Goal: Transaction & Acquisition: Purchase product/service

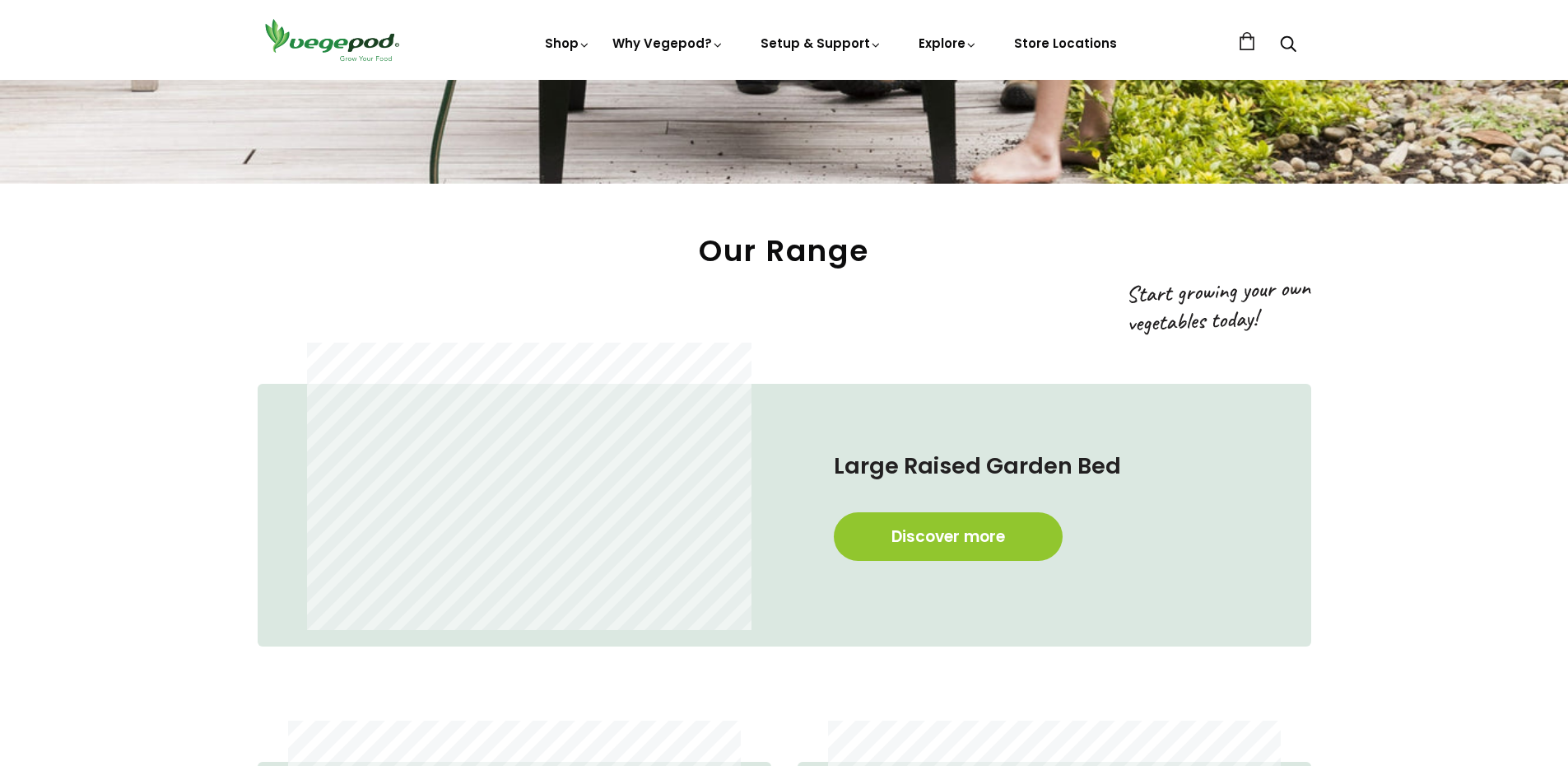
scroll to position [892, 0]
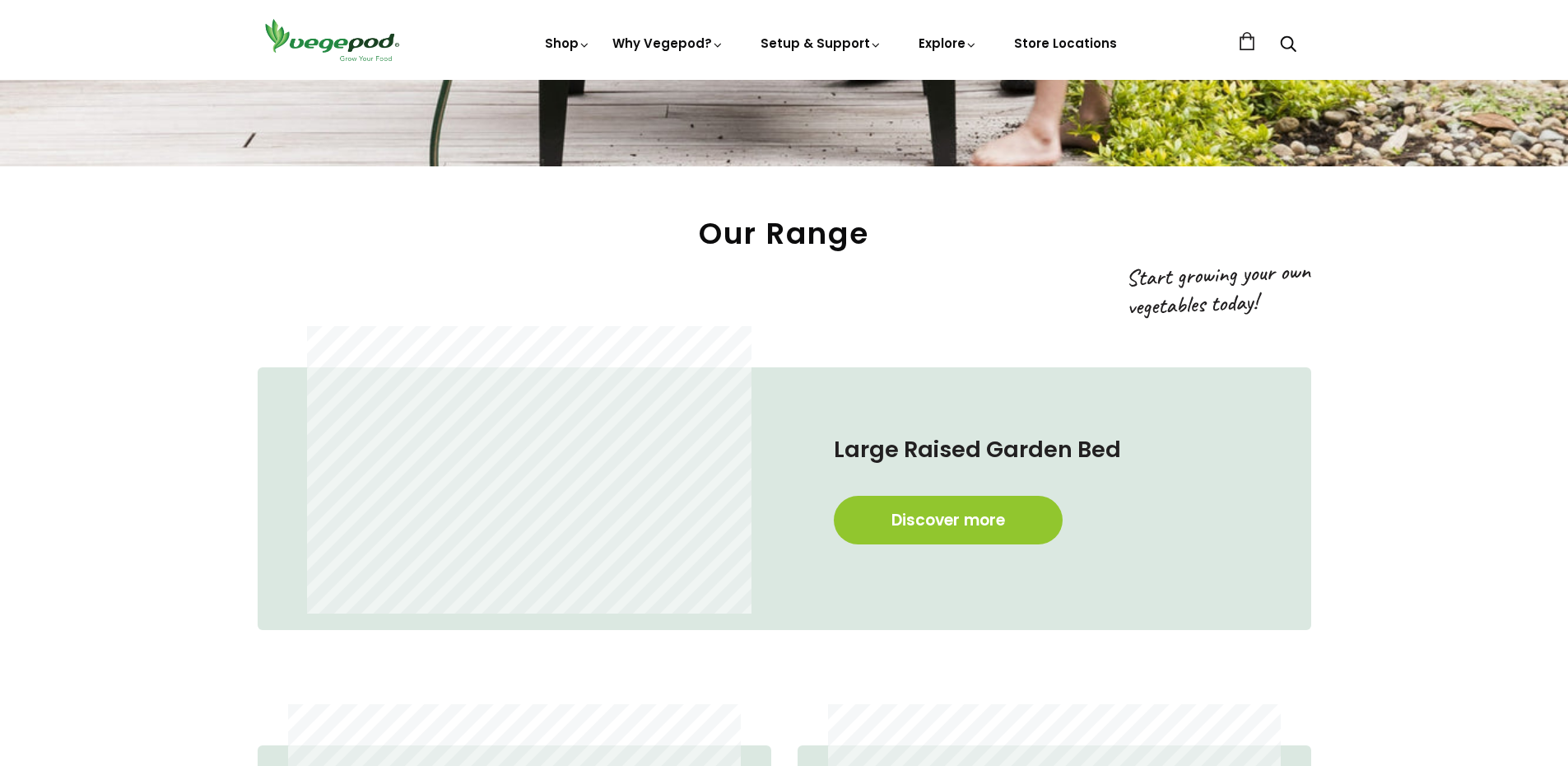
click at [1561, 230] on section "Our Range Large Raised Garden Bed Discover more Medium Raised Garden Bed Discov…" at bounding box center [784, 744] width 1568 height 1058
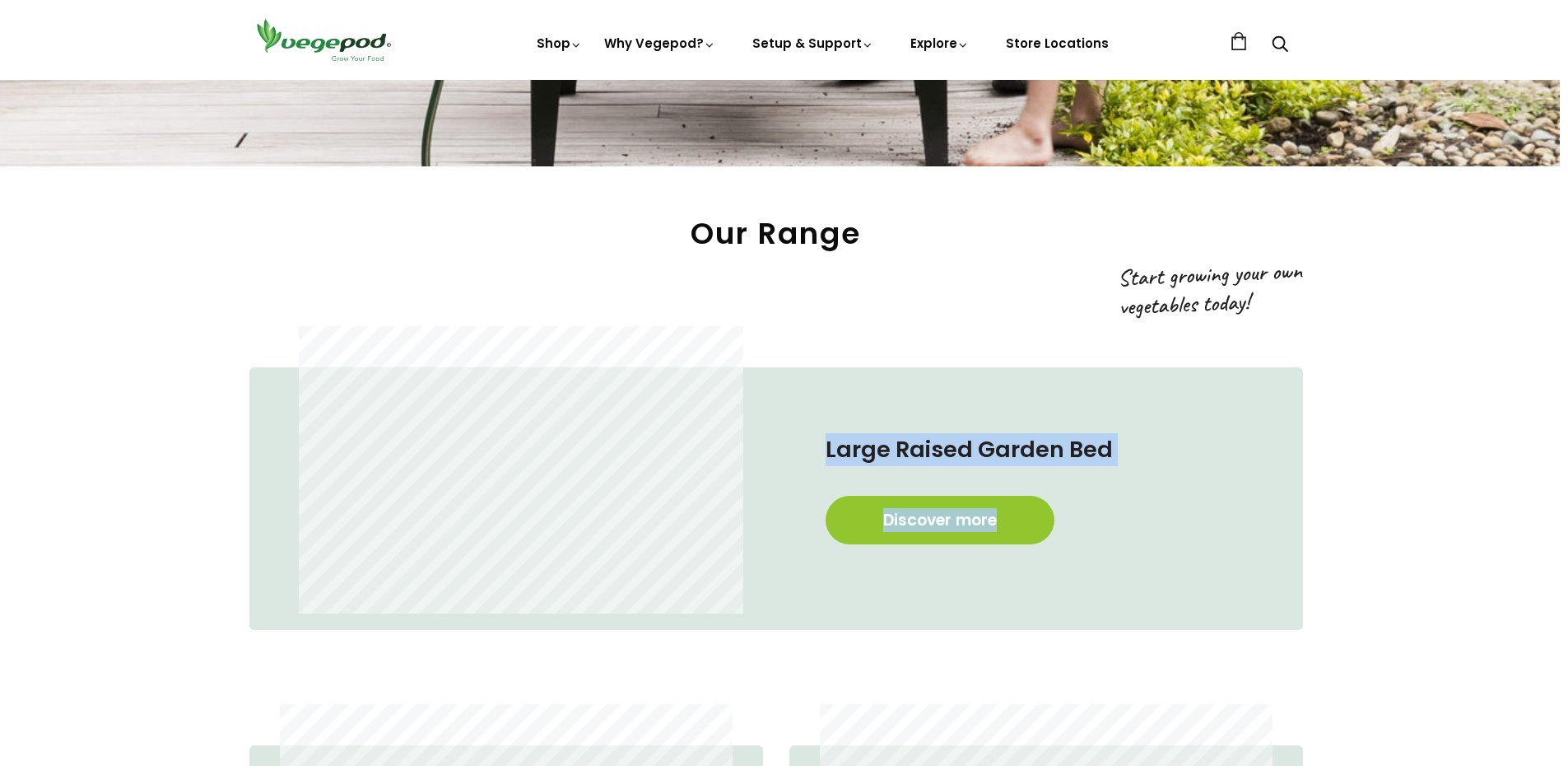
drag, startPoint x: 1561, startPoint y: 230, endPoint x: 1559, endPoint y: 269, distance: 39.1
click at [1559, 269] on section "Our Range Large Raised Garden Bed Discover more Medium Raised Garden Bed Discov…" at bounding box center [776, 744] width 1568 height 1058
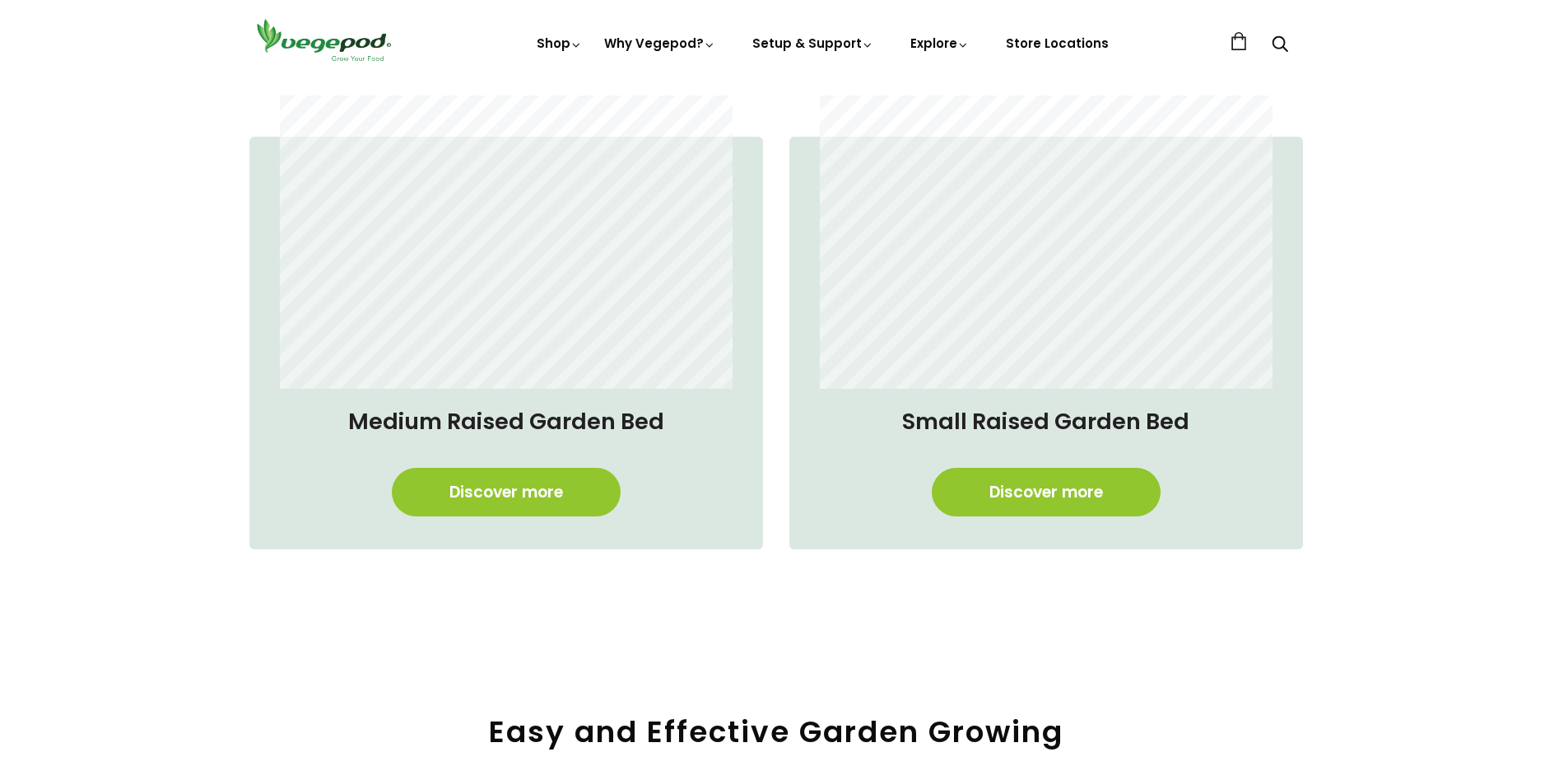
scroll to position [1517, 8]
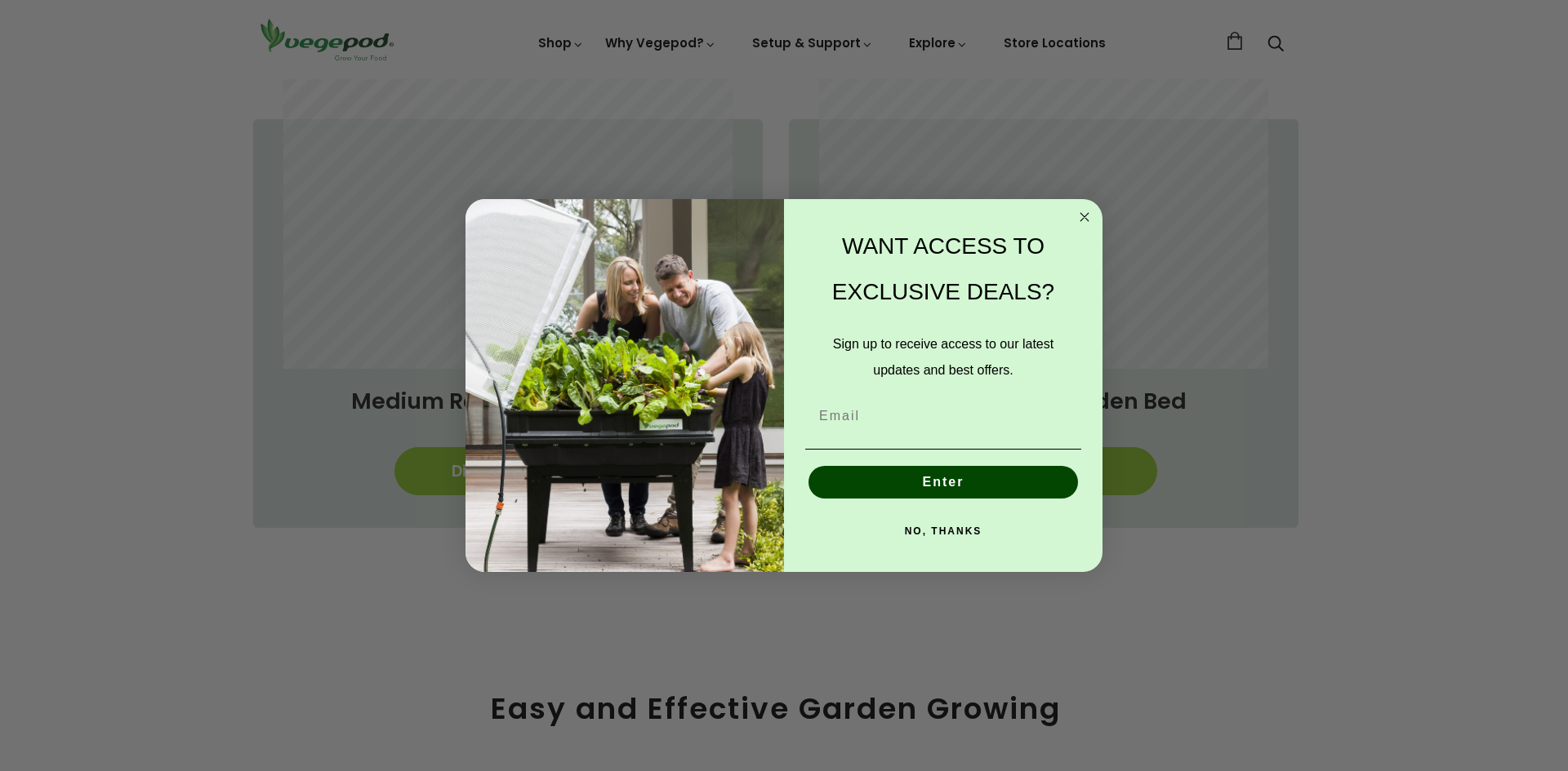
drag, startPoint x: 1564, startPoint y: 193, endPoint x: 1558, endPoint y: 315, distance: 122.1
click at [1091, 203] on form "WANT ACCESS TO EXCLUSIVE DEALS? Sign up to receive access to our latest updates…" at bounding box center [783, 386] width 636 height 373
click at [938, 532] on button "NO, THANKS" at bounding box center [942, 531] width 276 height 32
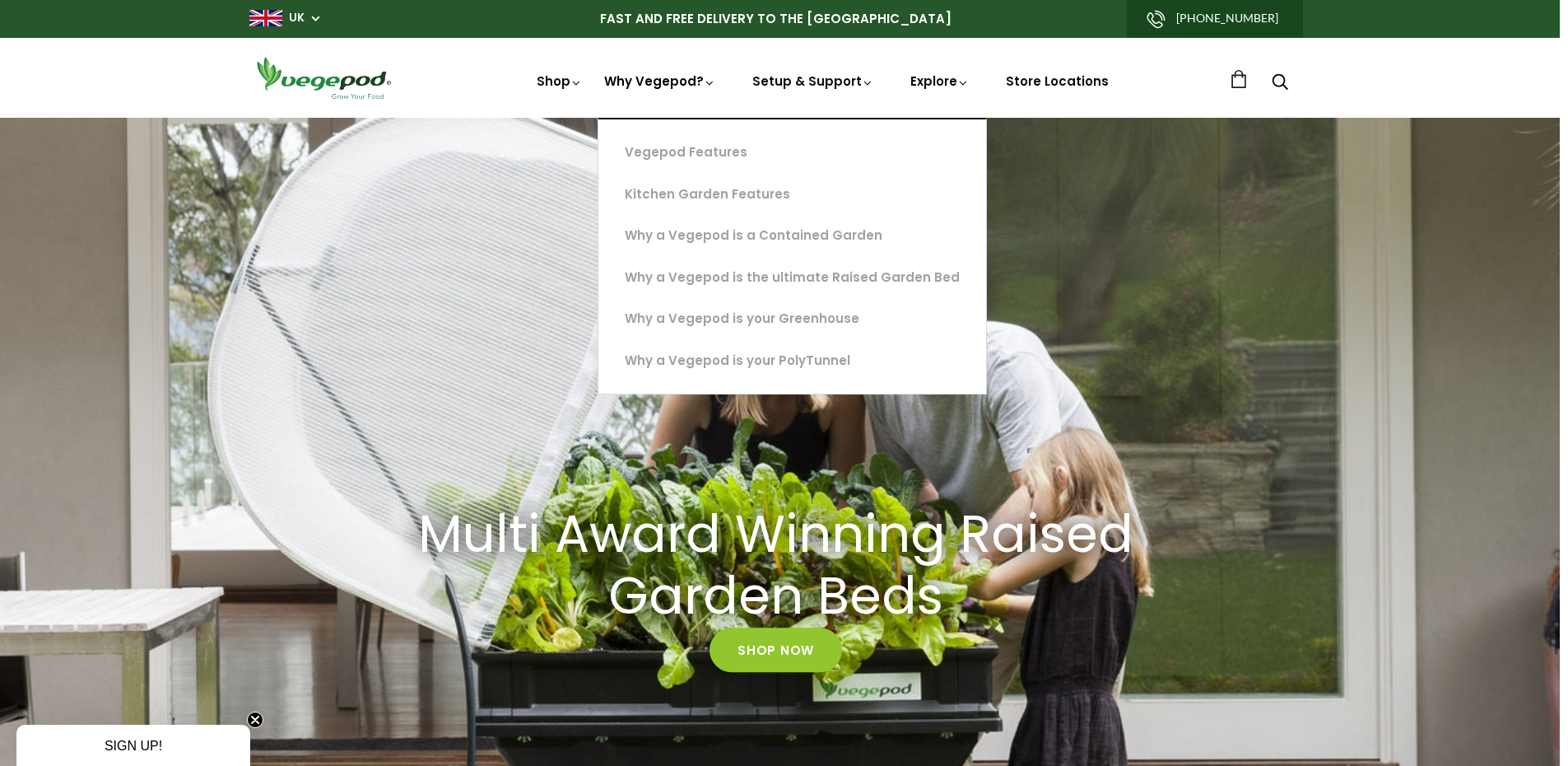
scroll to position [0, 758]
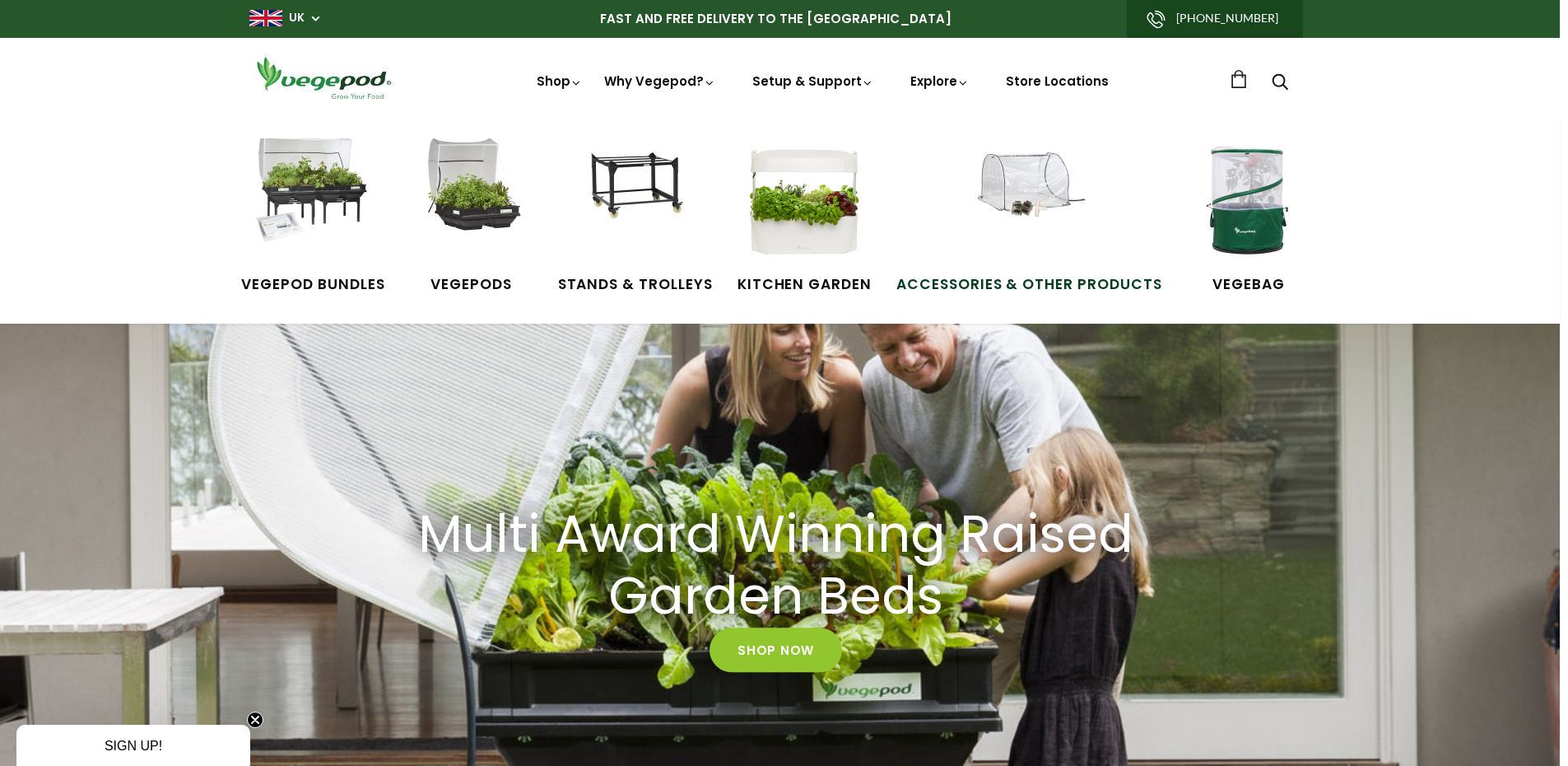
click at [1038, 210] on img at bounding box center [1028, 199] width 124 height 124
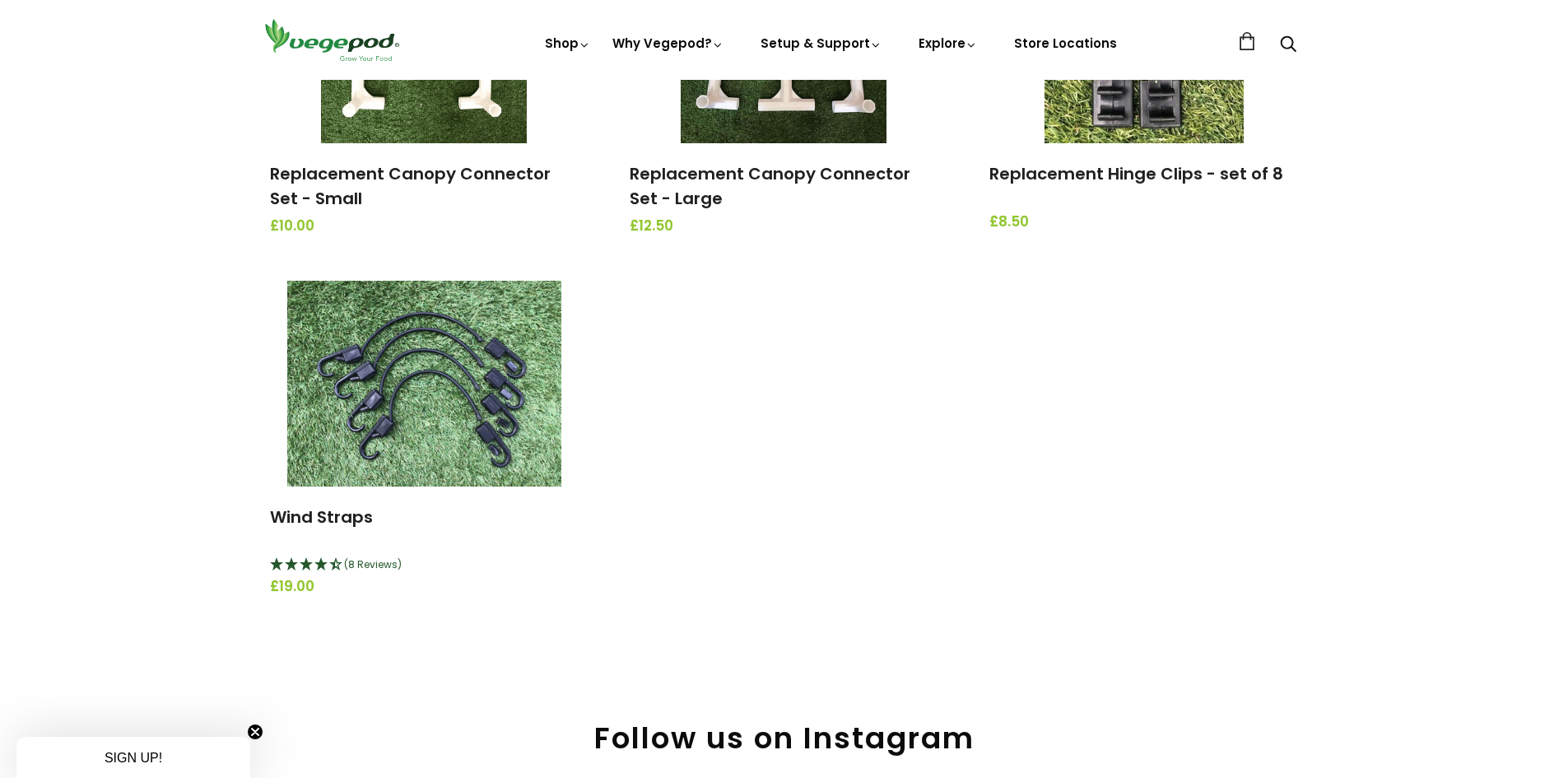
scroll to position [1937, 0]
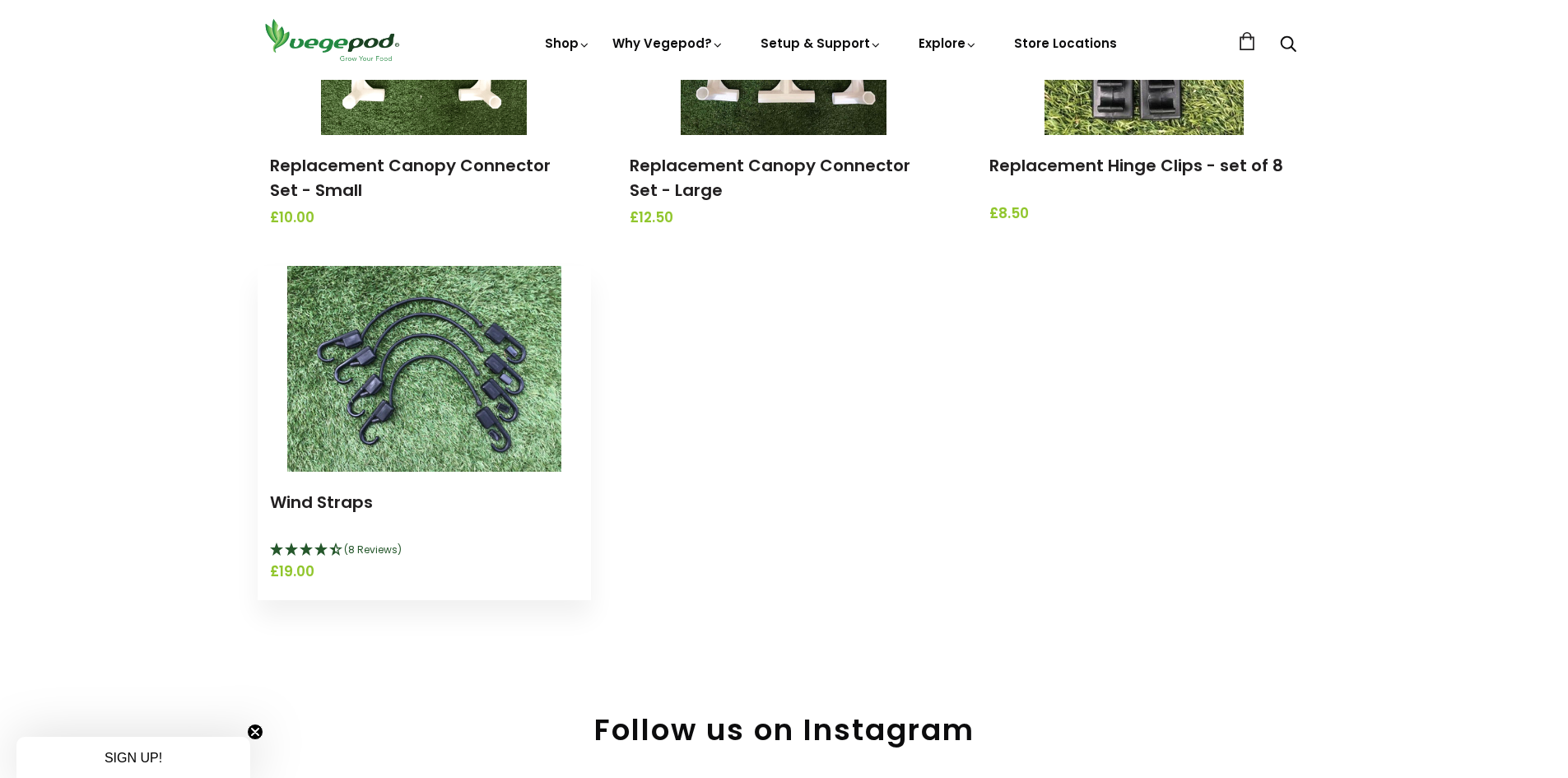
click at [421, 363] on img at bounding box center [424, 369] width 274 height 206
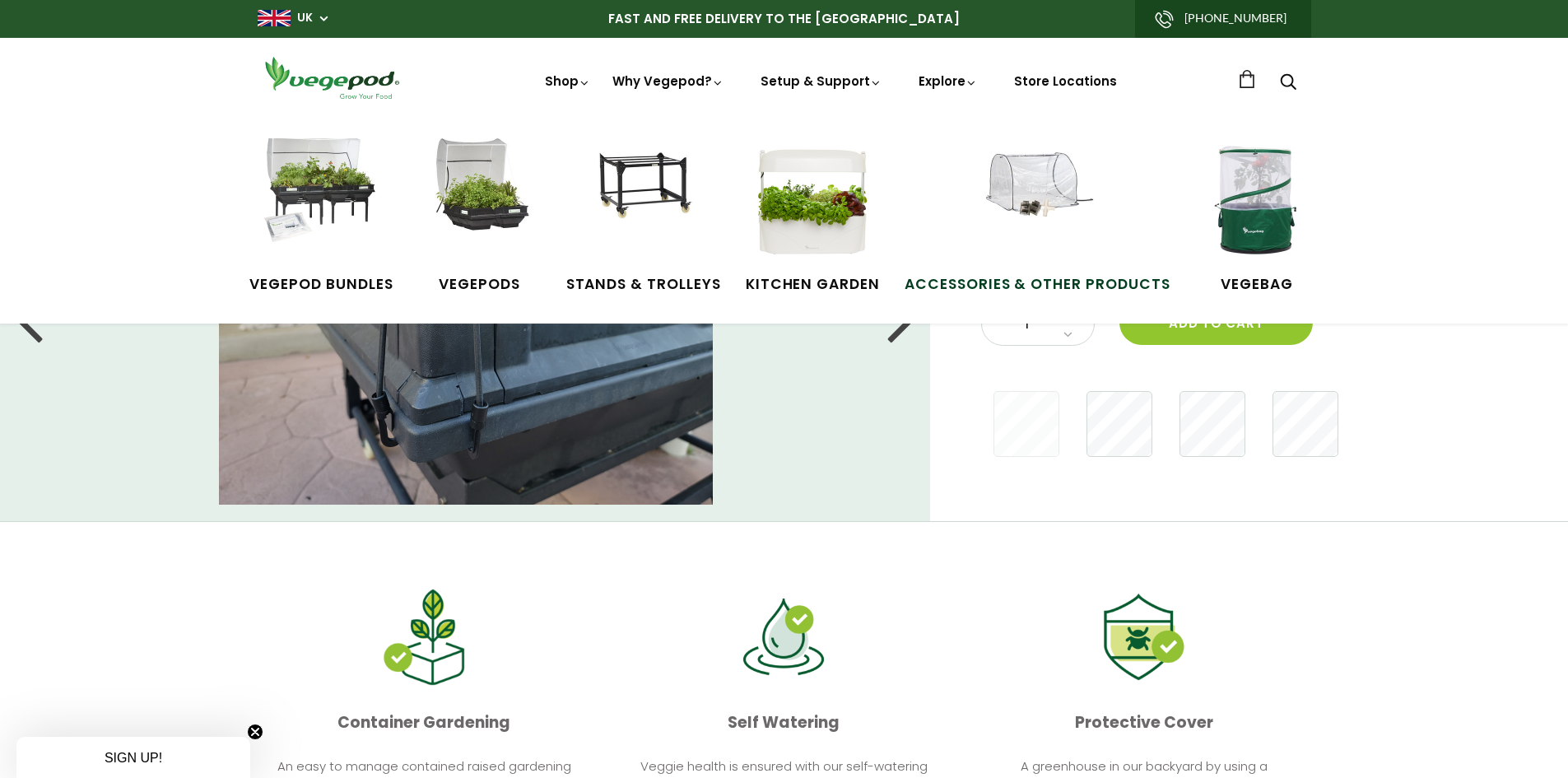
click at [1060, 180] on img at bounding box center [1037, 199] width 124 height 124
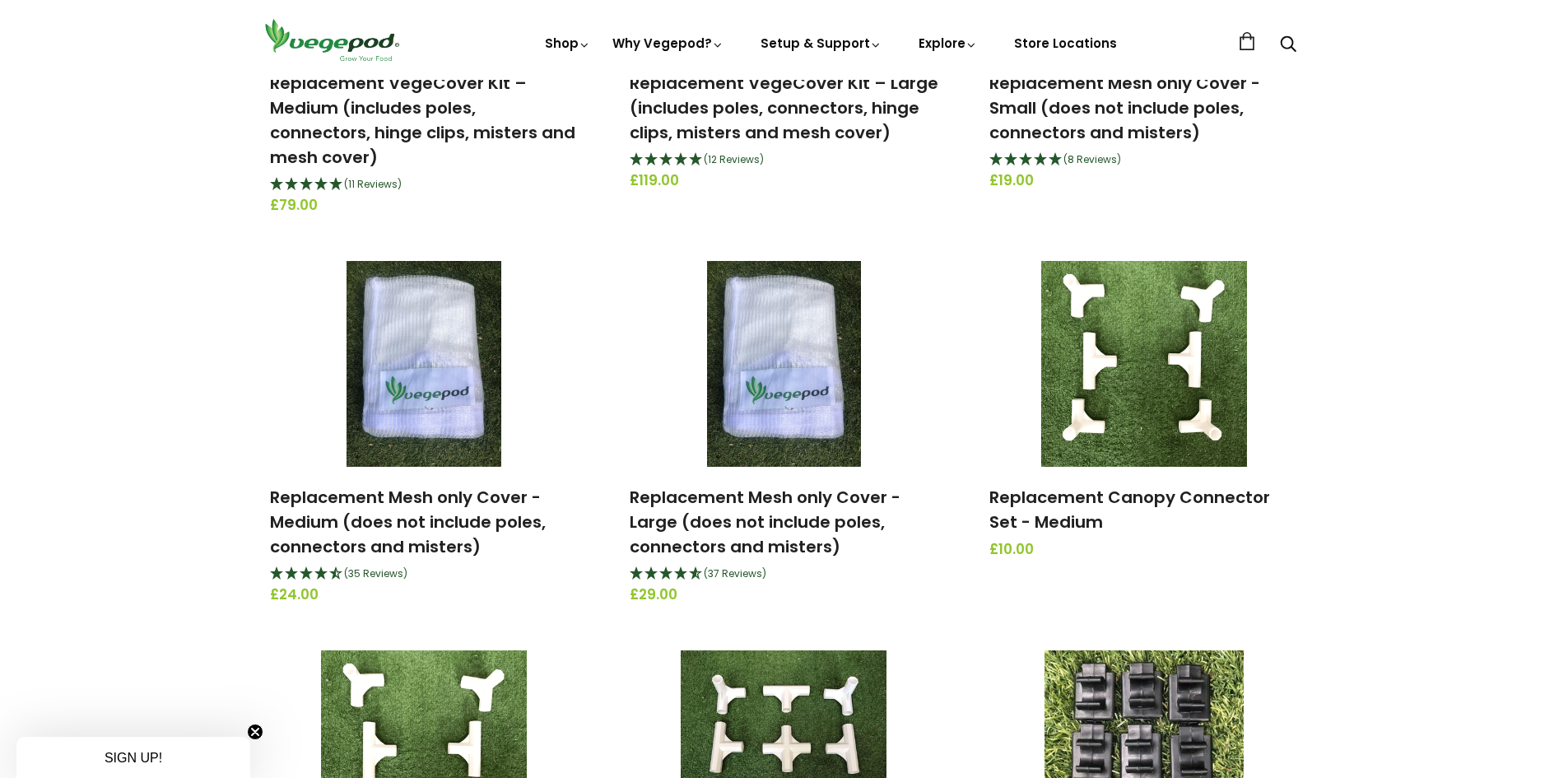
scroll to position [1290, 0]
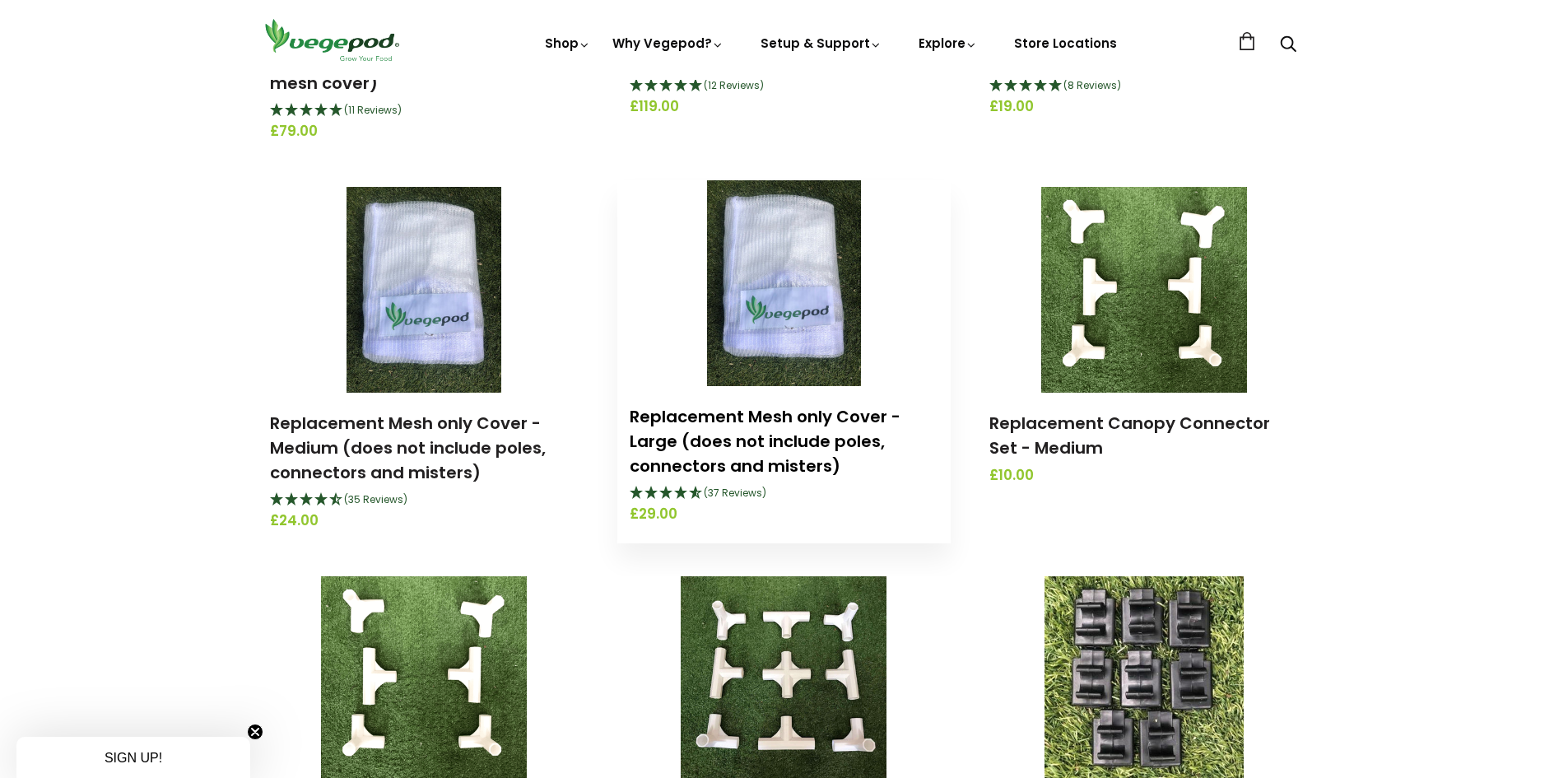
click at [806, 452] on link "Replacement Mesh only Cover - Large (does not include poles, connectors and mis…" at bounding box center [765, 441] width 271 height 72
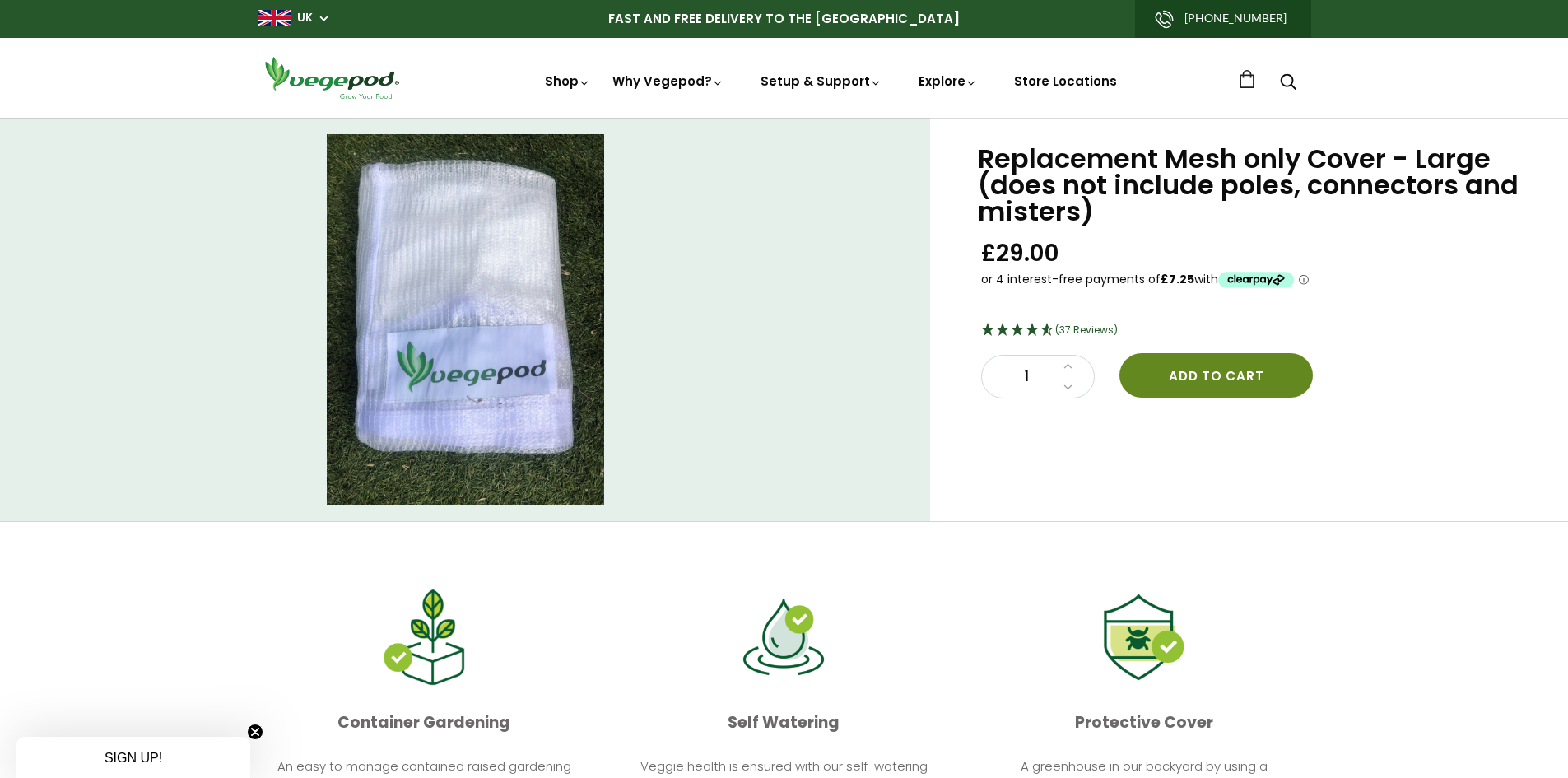
click at [1175, 365] on button "Add to cart" at bounding box center [1216, 375] width 193 height 45
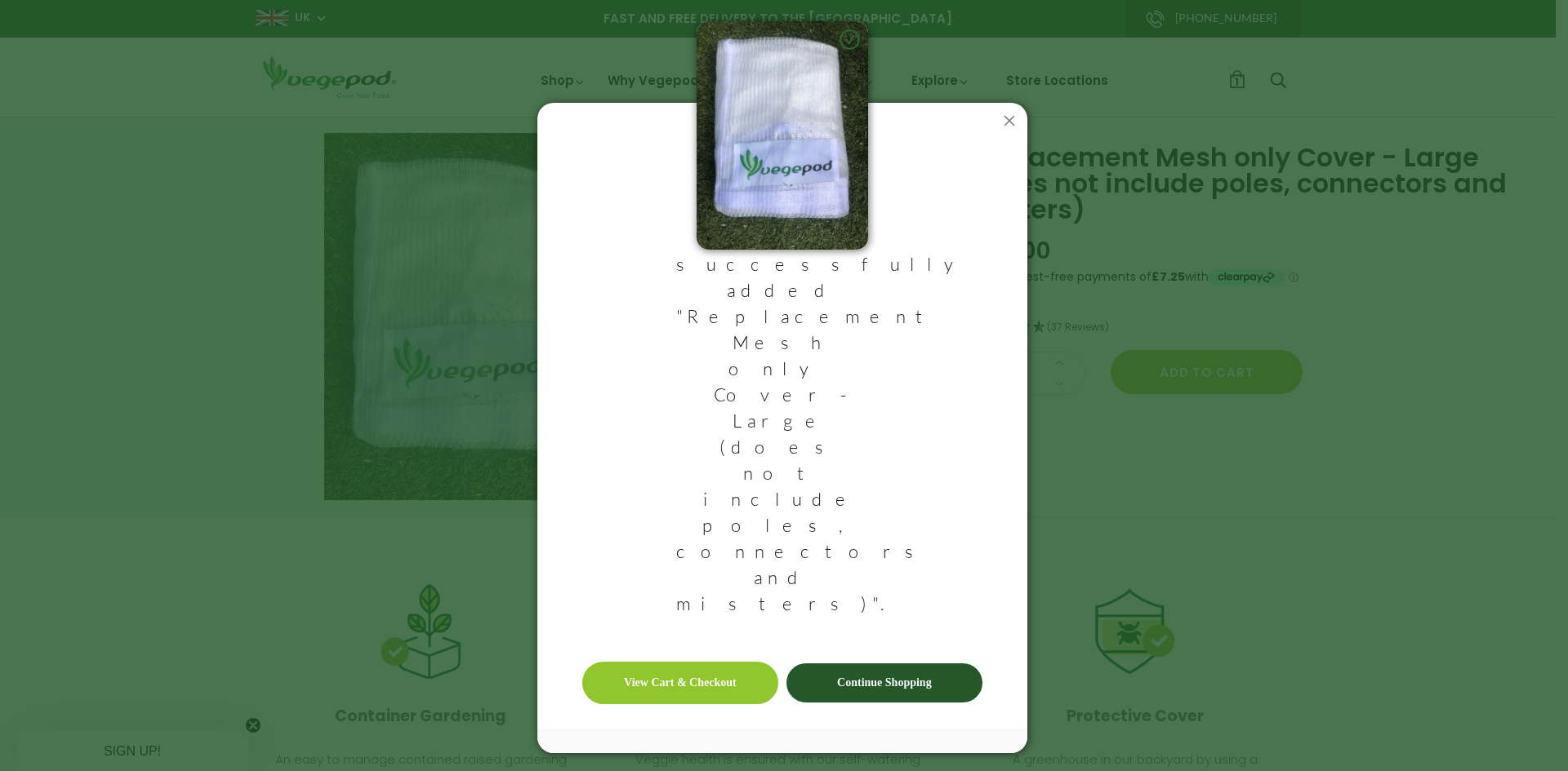
click at [858, 664] on link "Continue Shopping" at bounding box center [883, 683] width 196 height 39
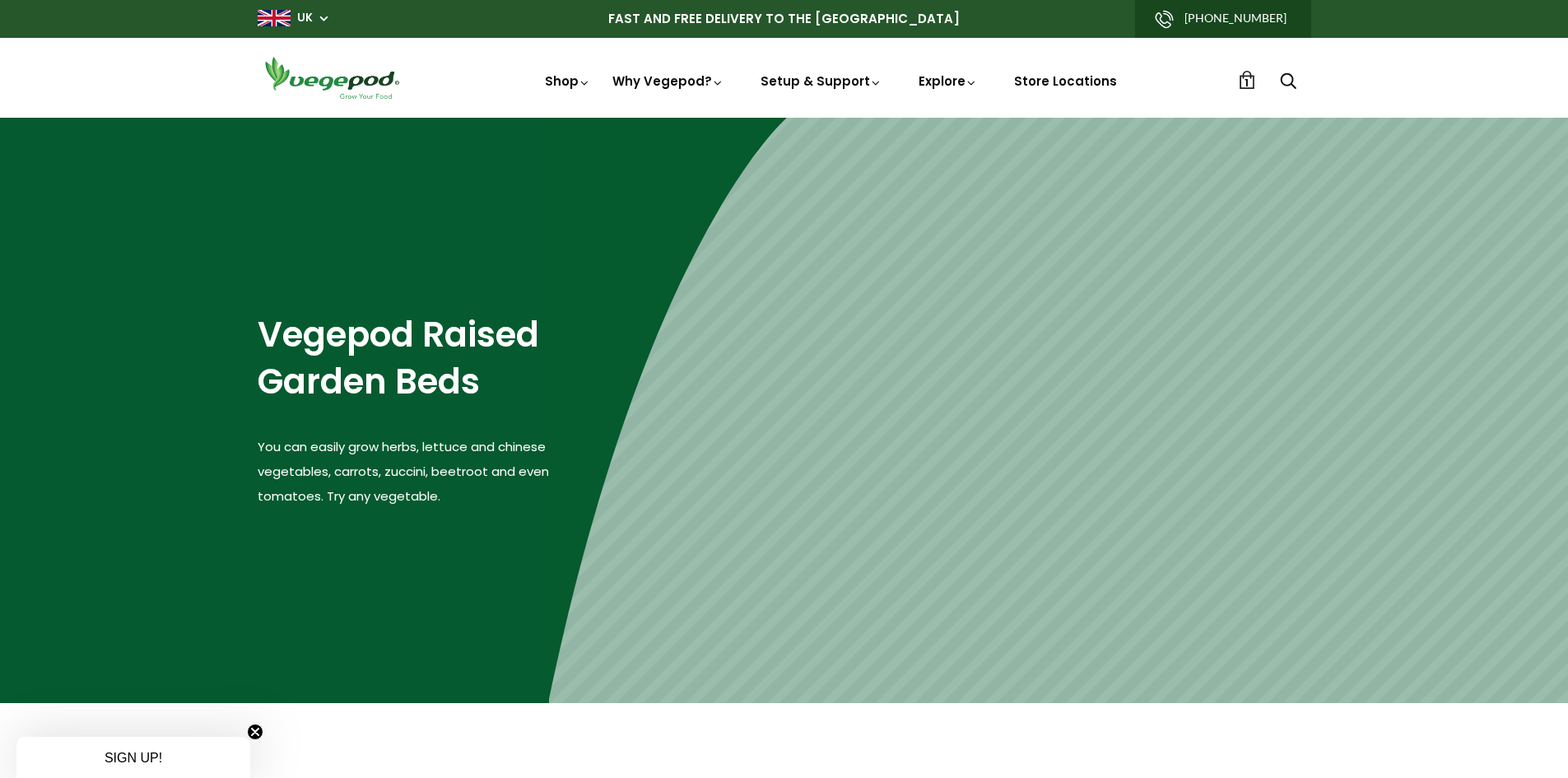
click at [1248, 83] on span "1" at bounding box center [1247, 83] width 4 height 16
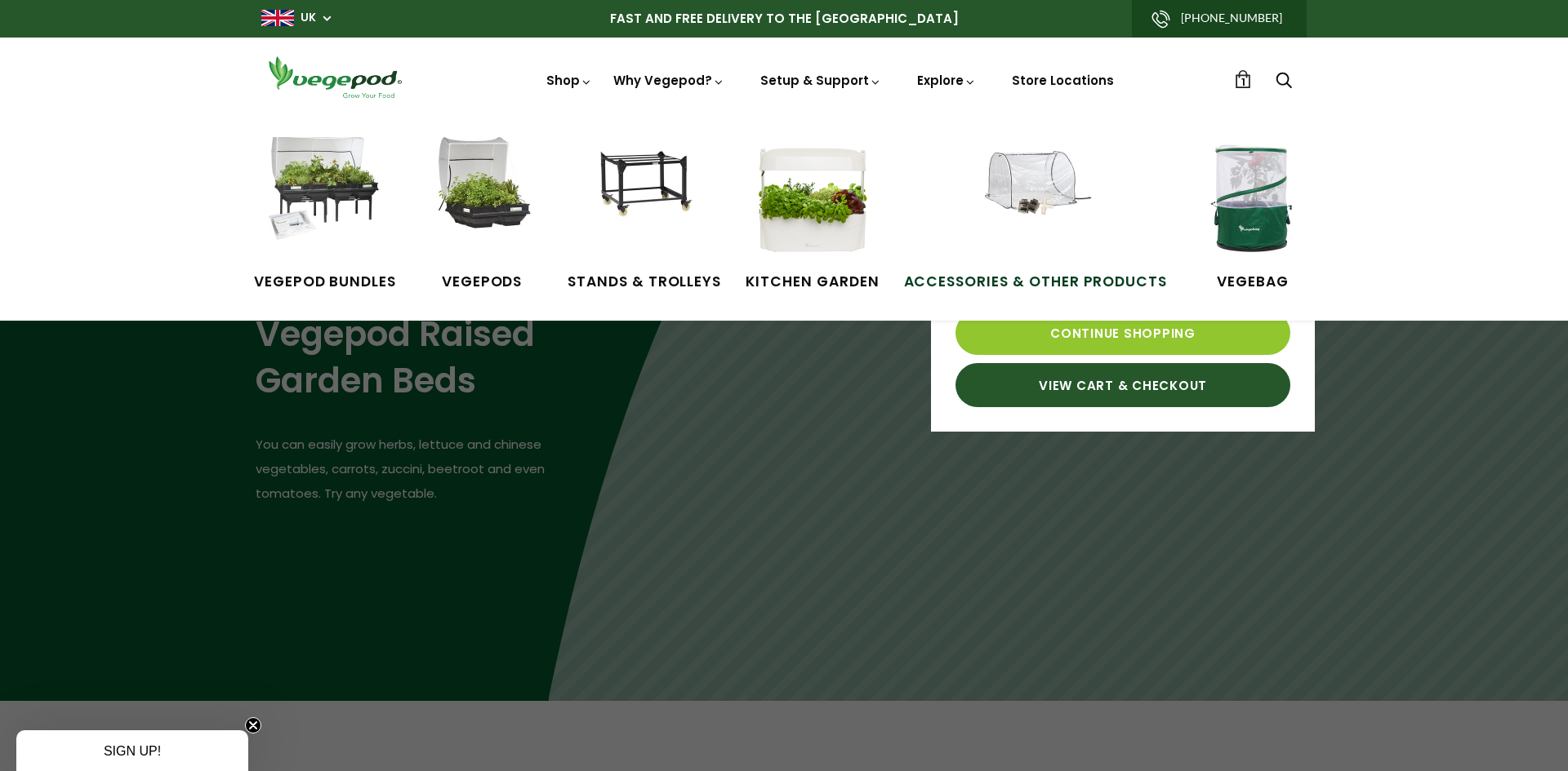
click at [978, 205] on img at bounding box center [1035, 198] width 123 height 123
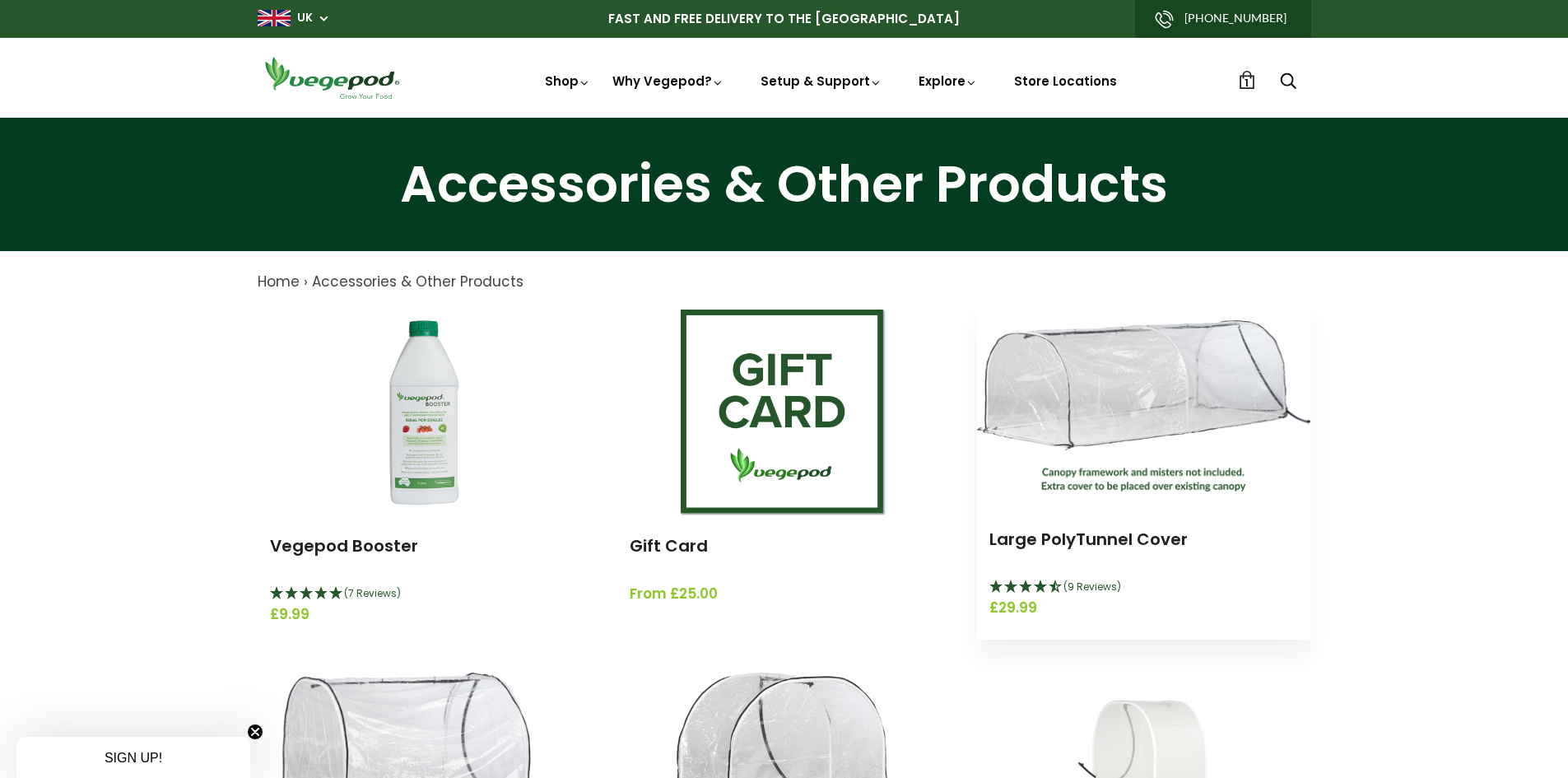
click at [1120, 446] on img at bounding box center [1144, 406] width 333 height 172
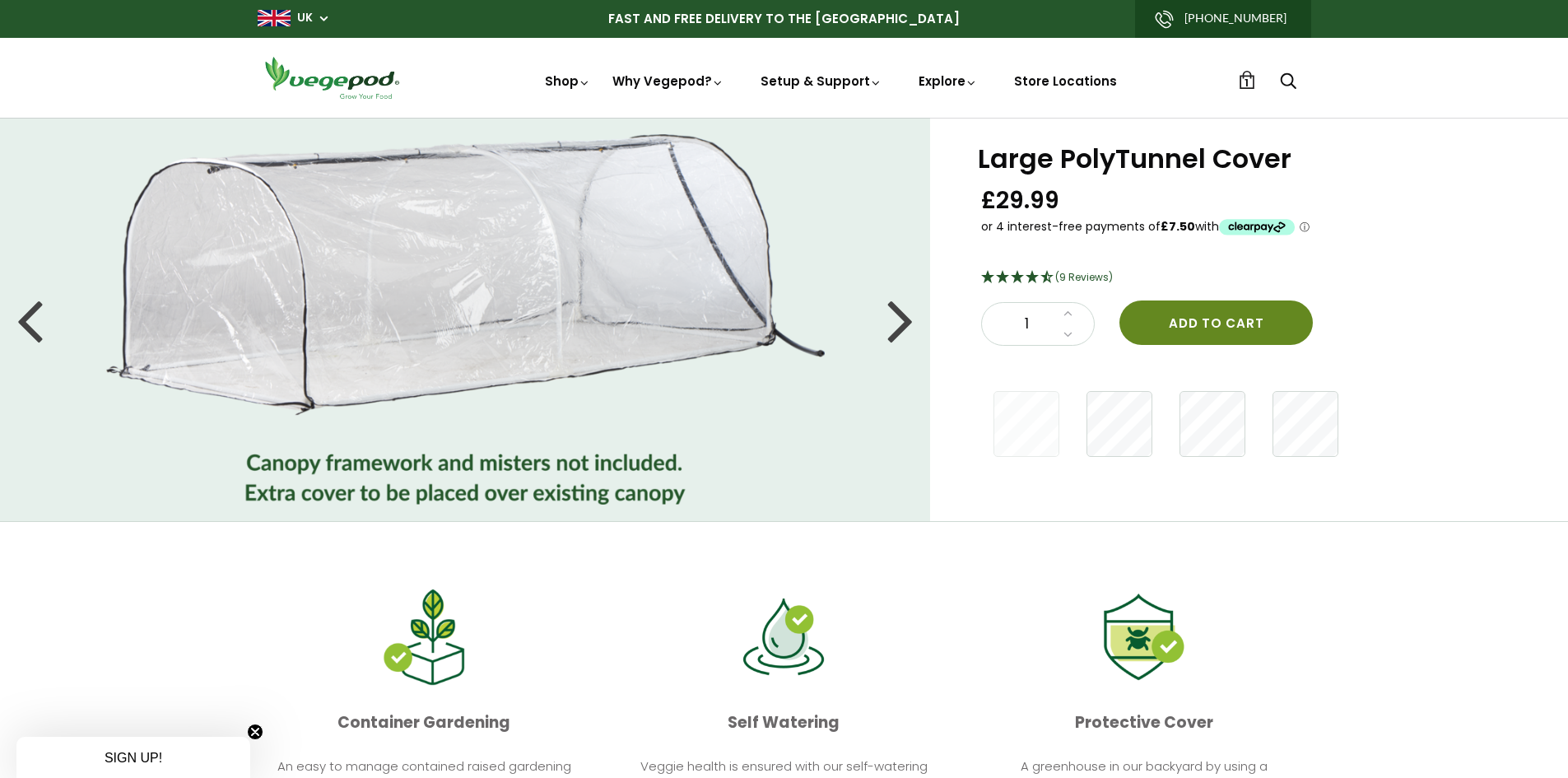
click at [1202, 324] on button "Add to cart" at bounding box center [1216, 323] width 193 height 45
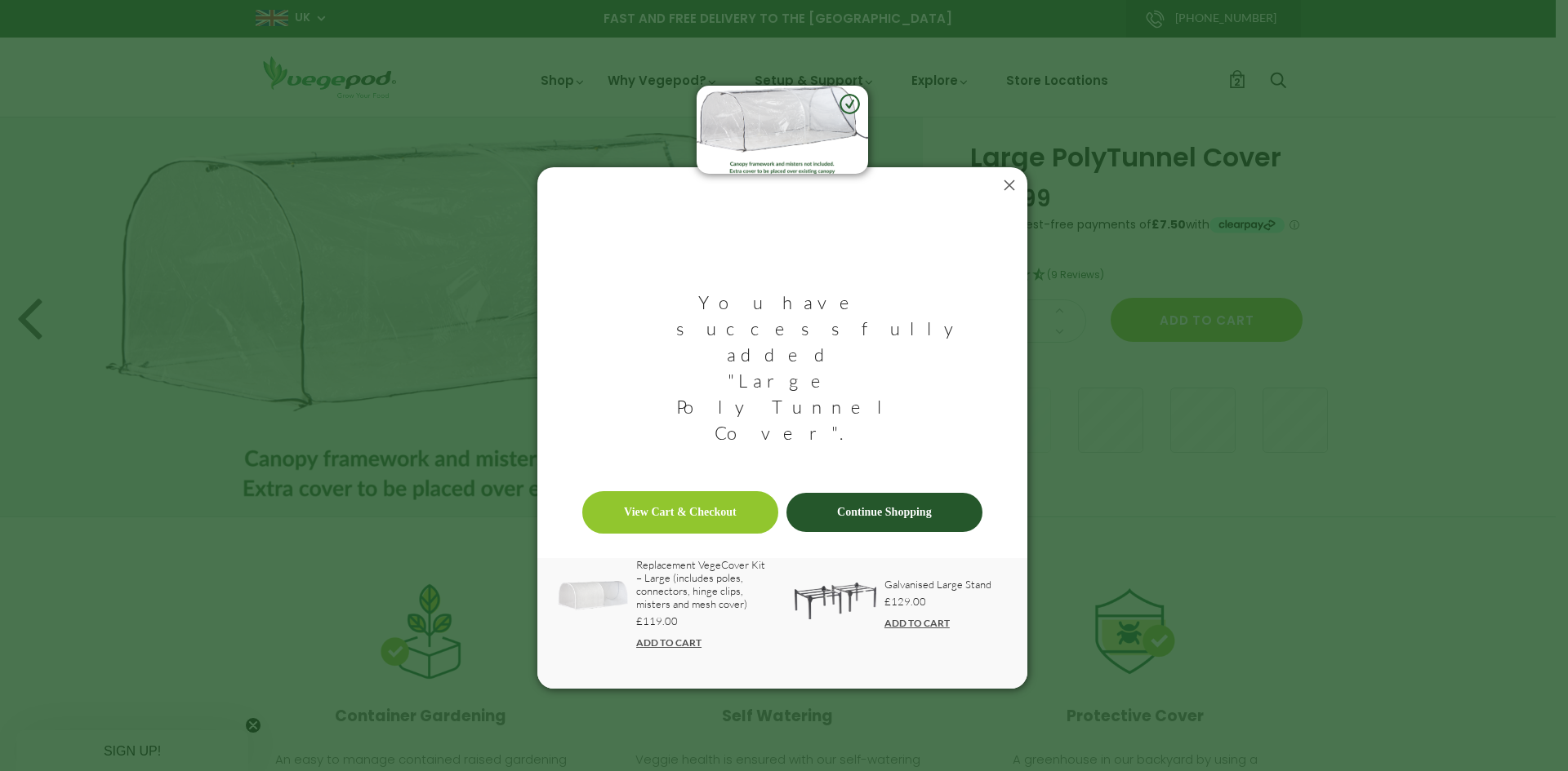
click at [1009, 199] on icon at bounding box center [1009, 185] width 27 height 27
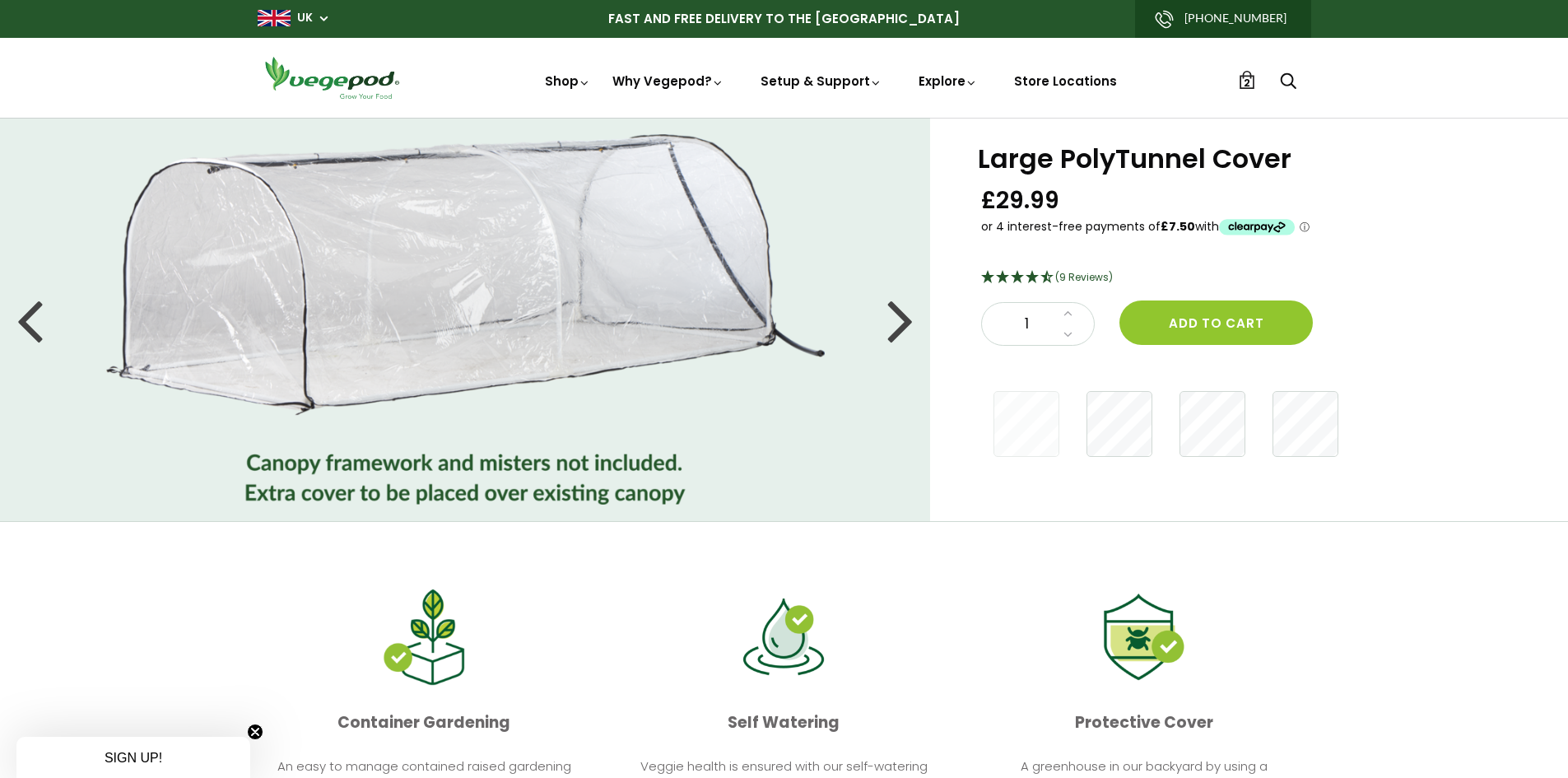
click at [1244, 81] on span "2" at bounding box center [1247, 83] width 7 height 16
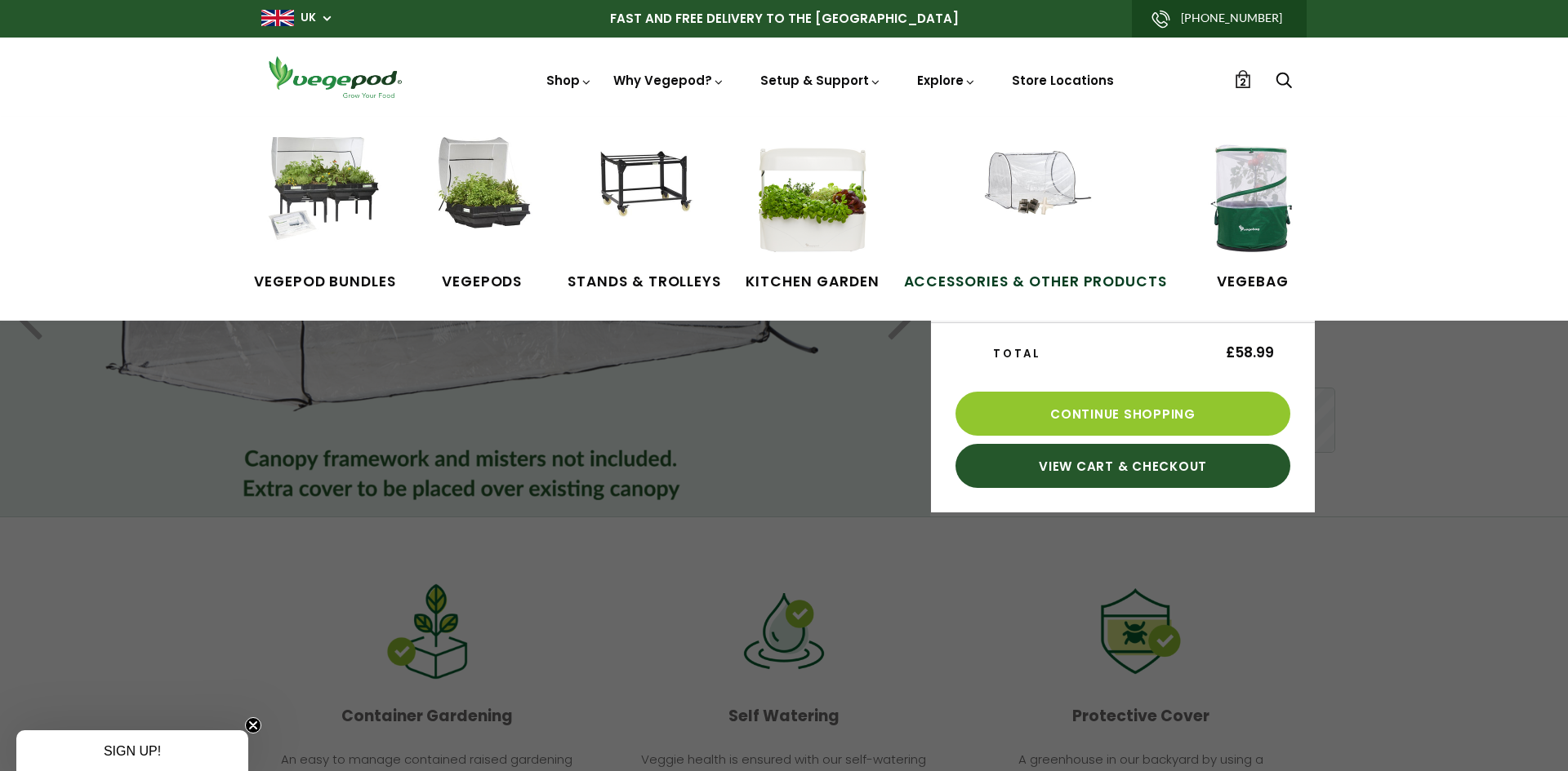
click at [1031, 213] on img at bounding box center [1035, 198] width 123 height 123
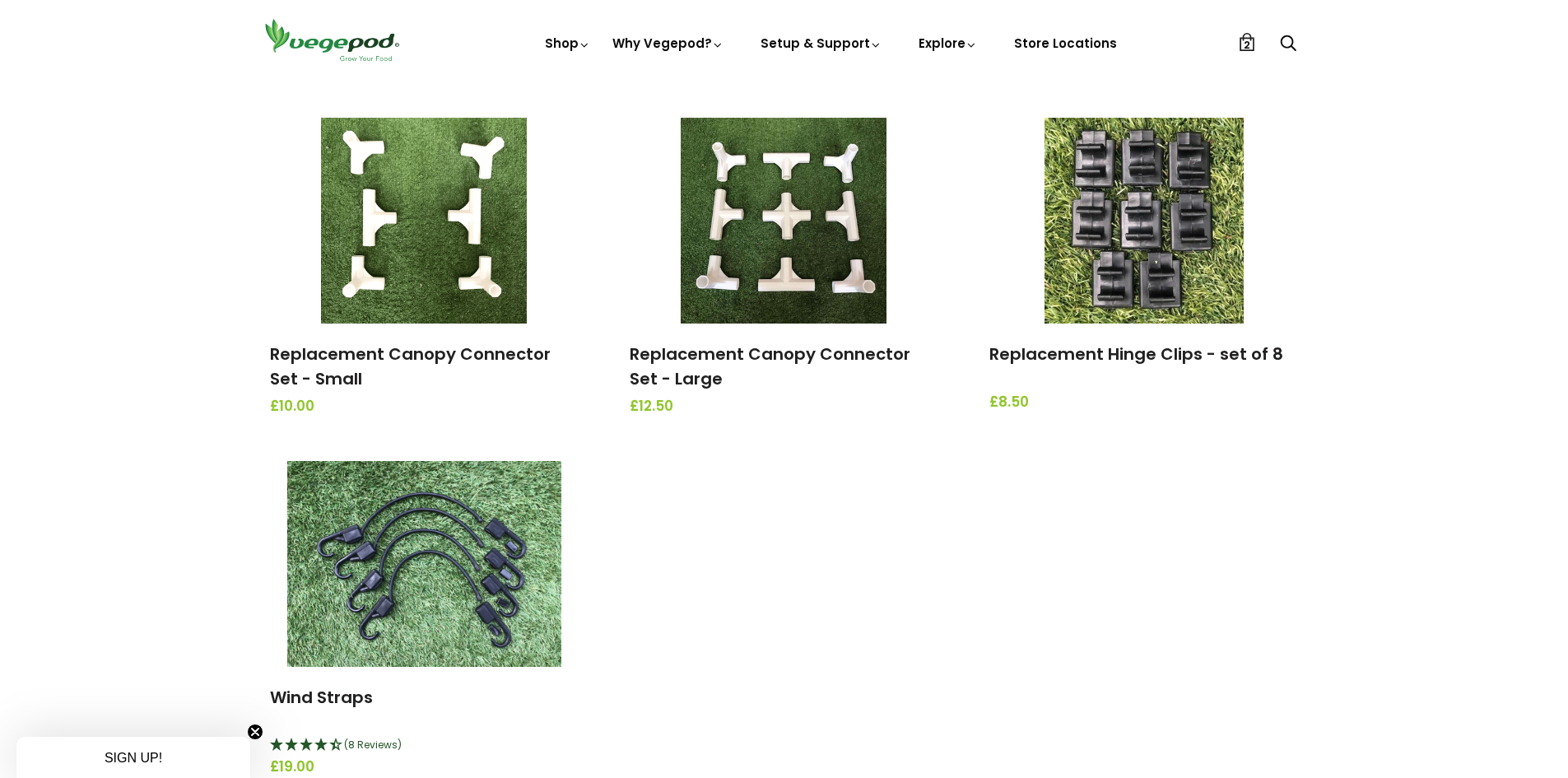
scroll to position [1746, 0]
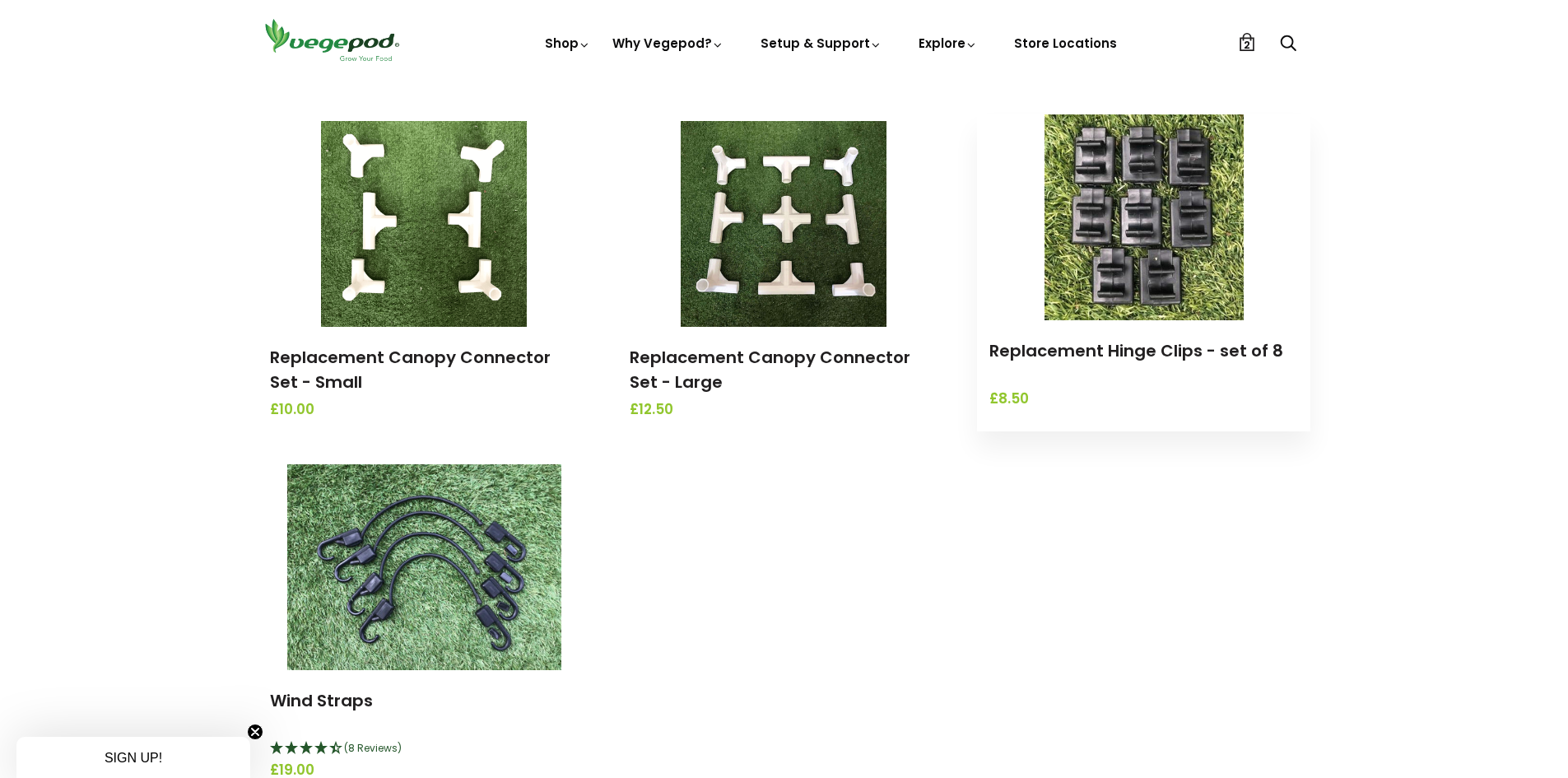
click at [1122, 321] on div "Replacement Hinge Clips - set of 8 £8.50" at bounding box center [1144, 374] width 333 height 108
click at [1012, 406] on span "£8.50" at bounding box center [1144, 400] width 308 height 22
click at [1167, 258] on img at bounding box center [1145, 217] width 200 height 206
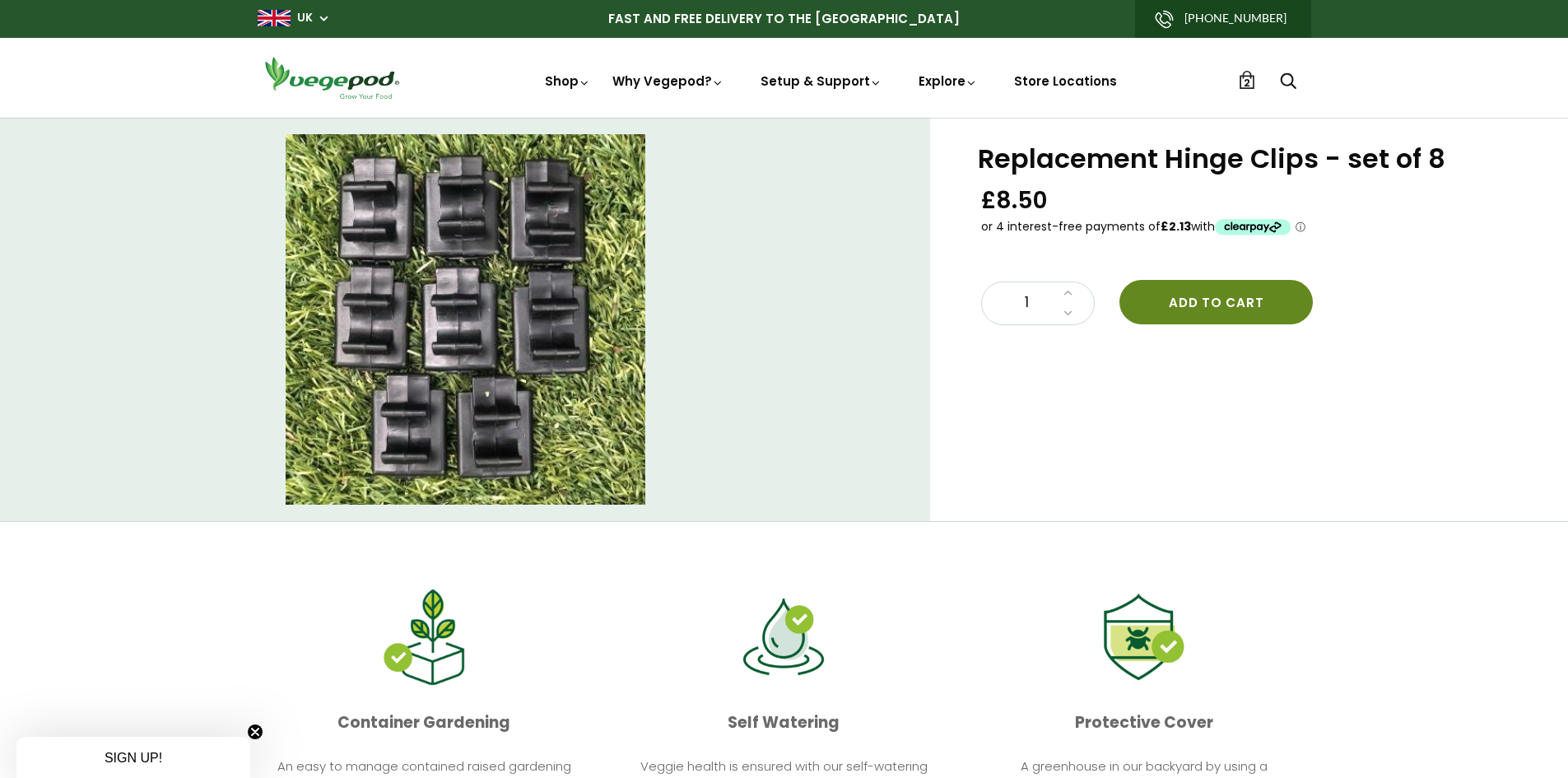
click at [1196, 300] on button "Add to cart" at bounding box center [1216, 302] width 193 height 45
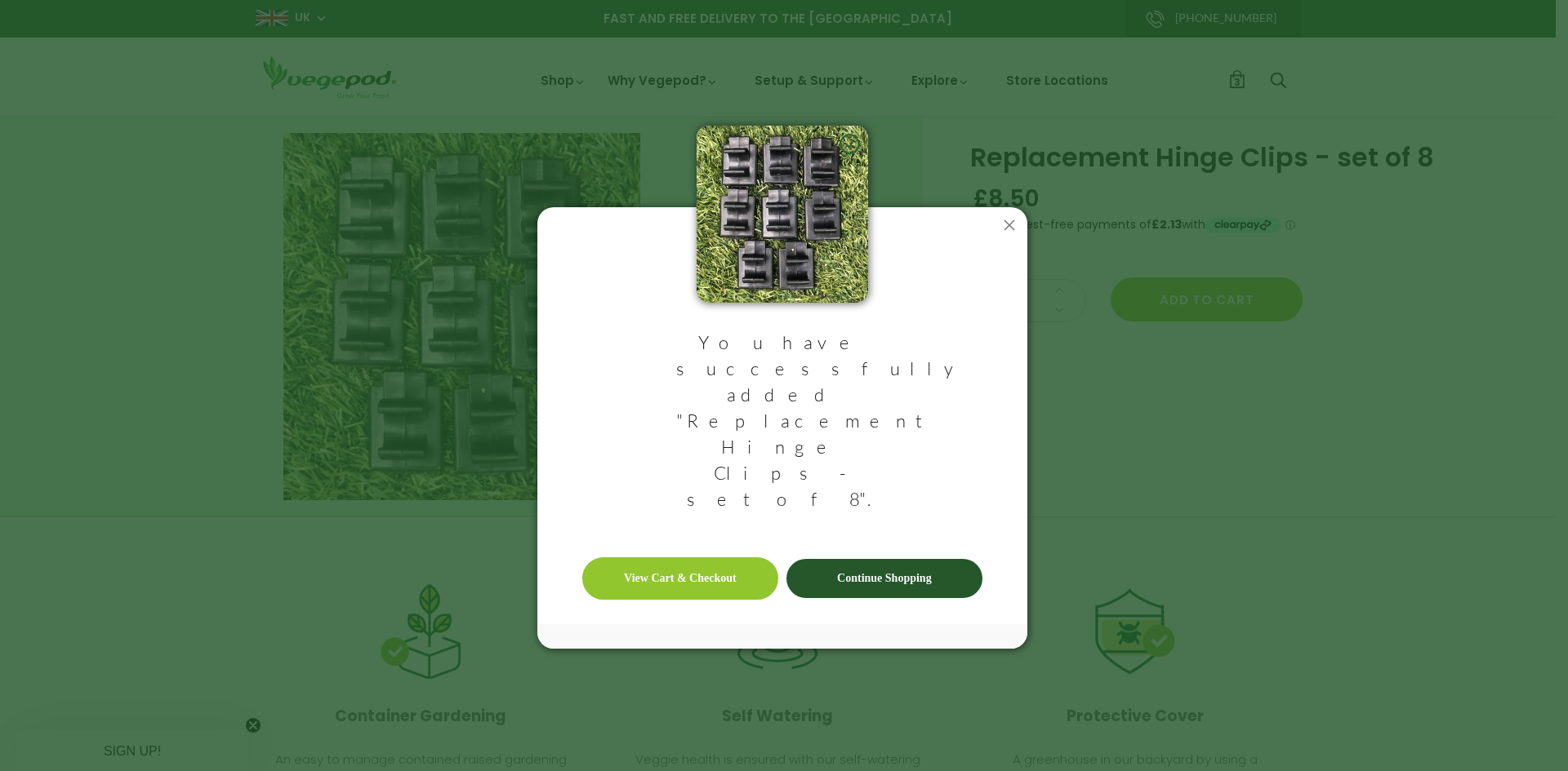
click at [973, 412] on div "You have successfully added "Replacement Hinge Clips - set of 8". View Cart & C…" at bounding box center [782, 448] width 490 height 303
click at [1009, 238] on icon at bounding box center [1009, 225] width 27 height 27
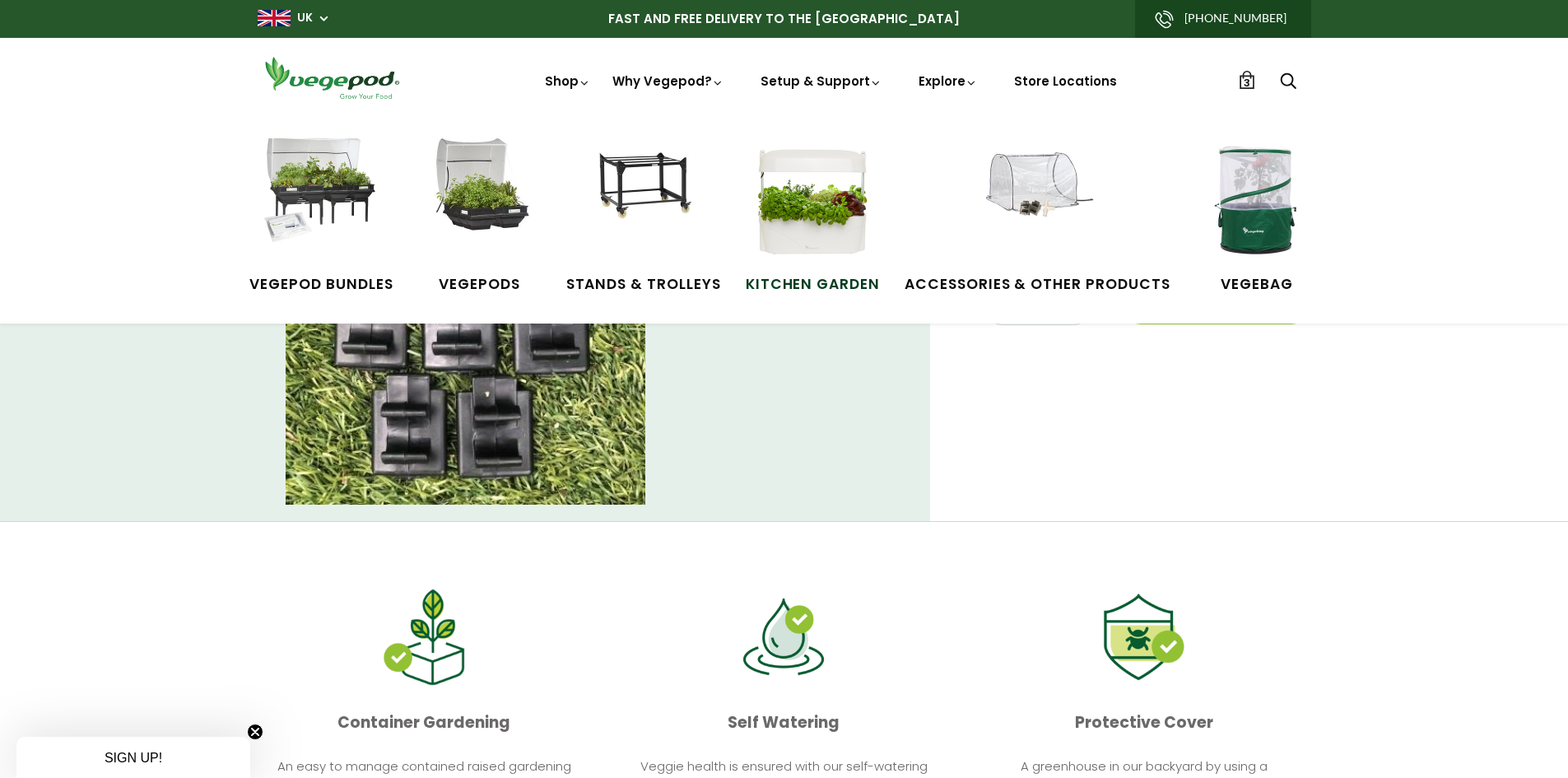
click at [816, 249] on img at bounding box center [812, 199] width 124 height 124
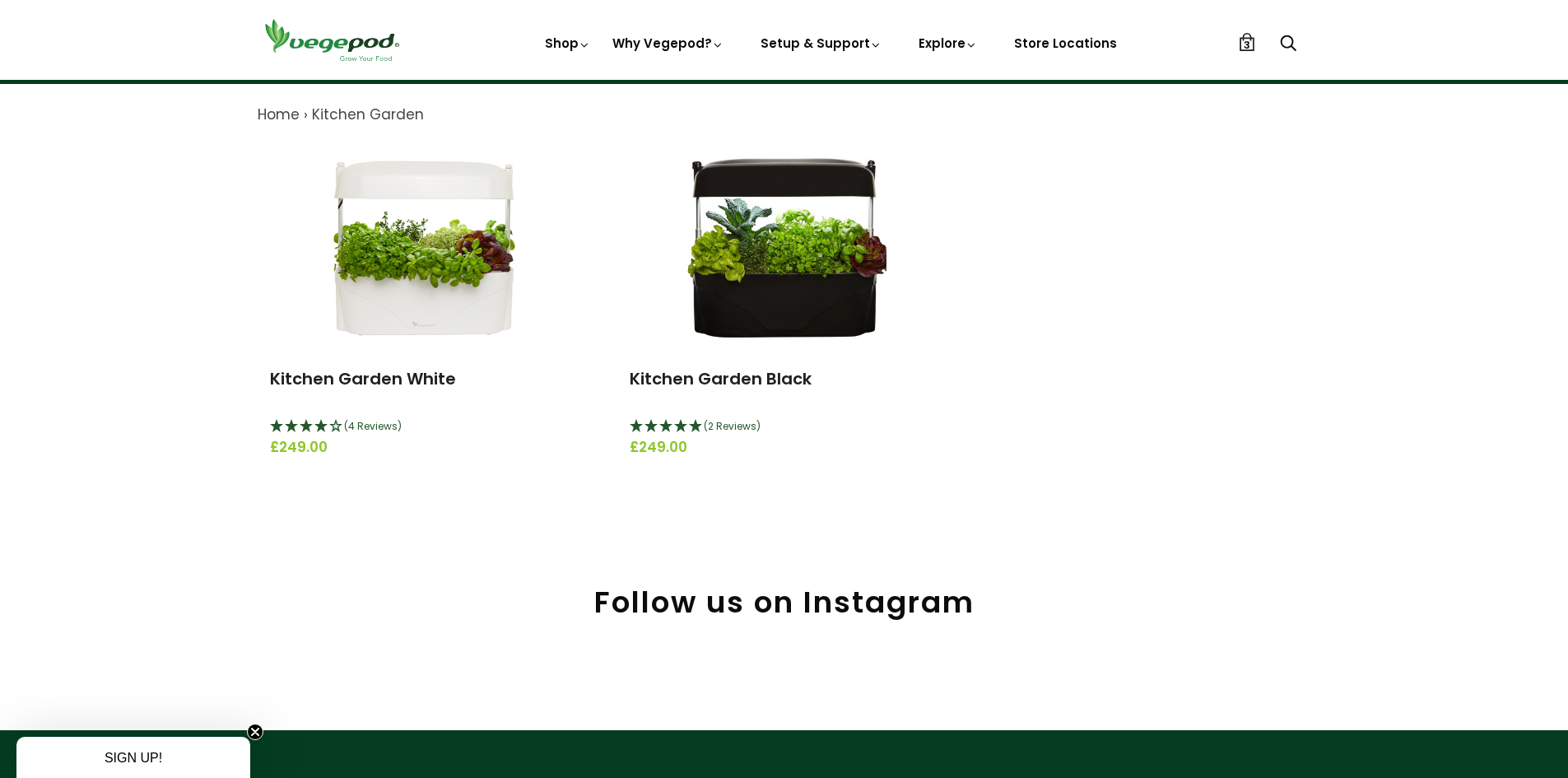
scroll to position [171, 0]
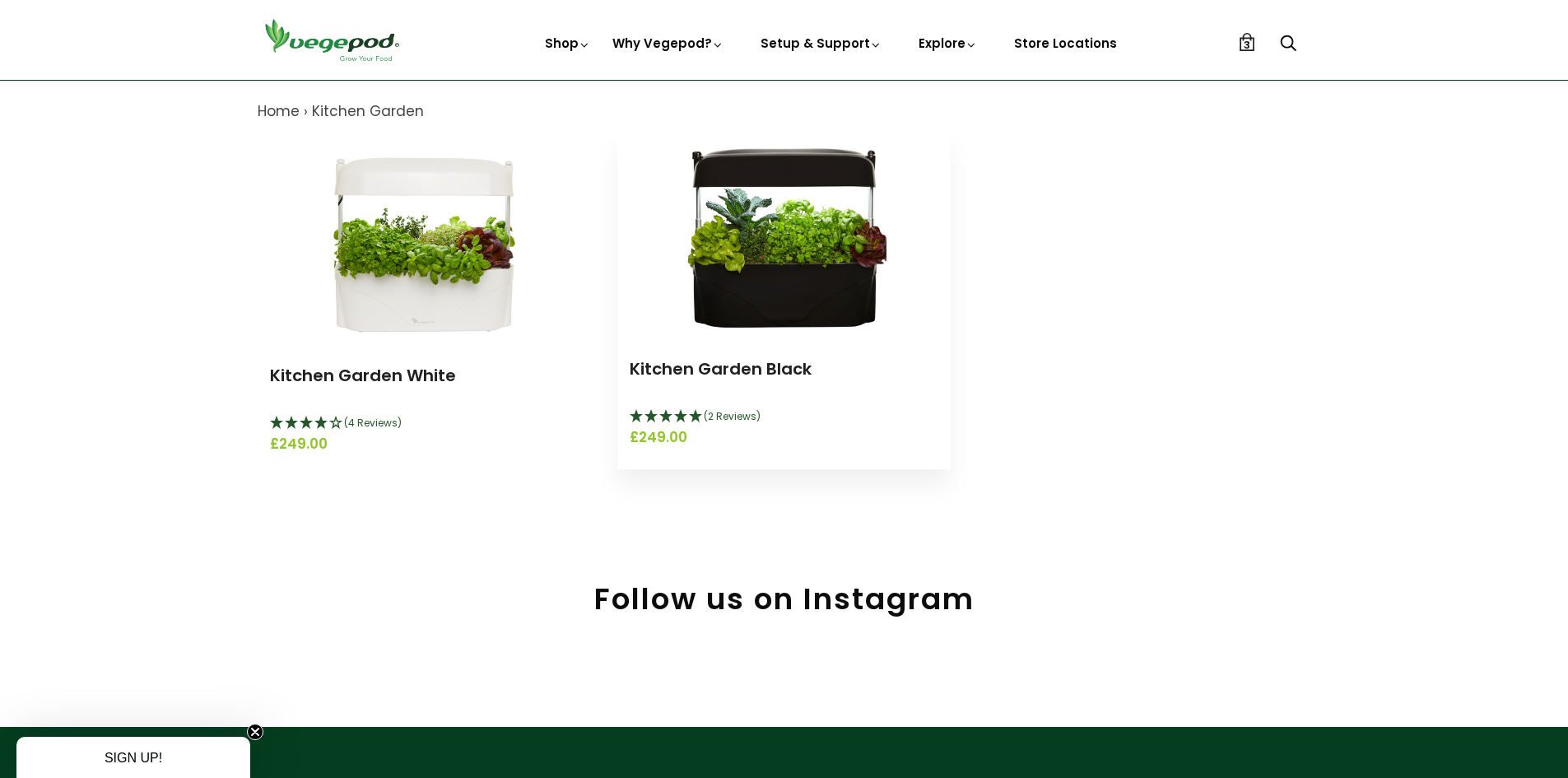
click at [773, 256] on img at bounding box center [784, 236] width 206 height 206
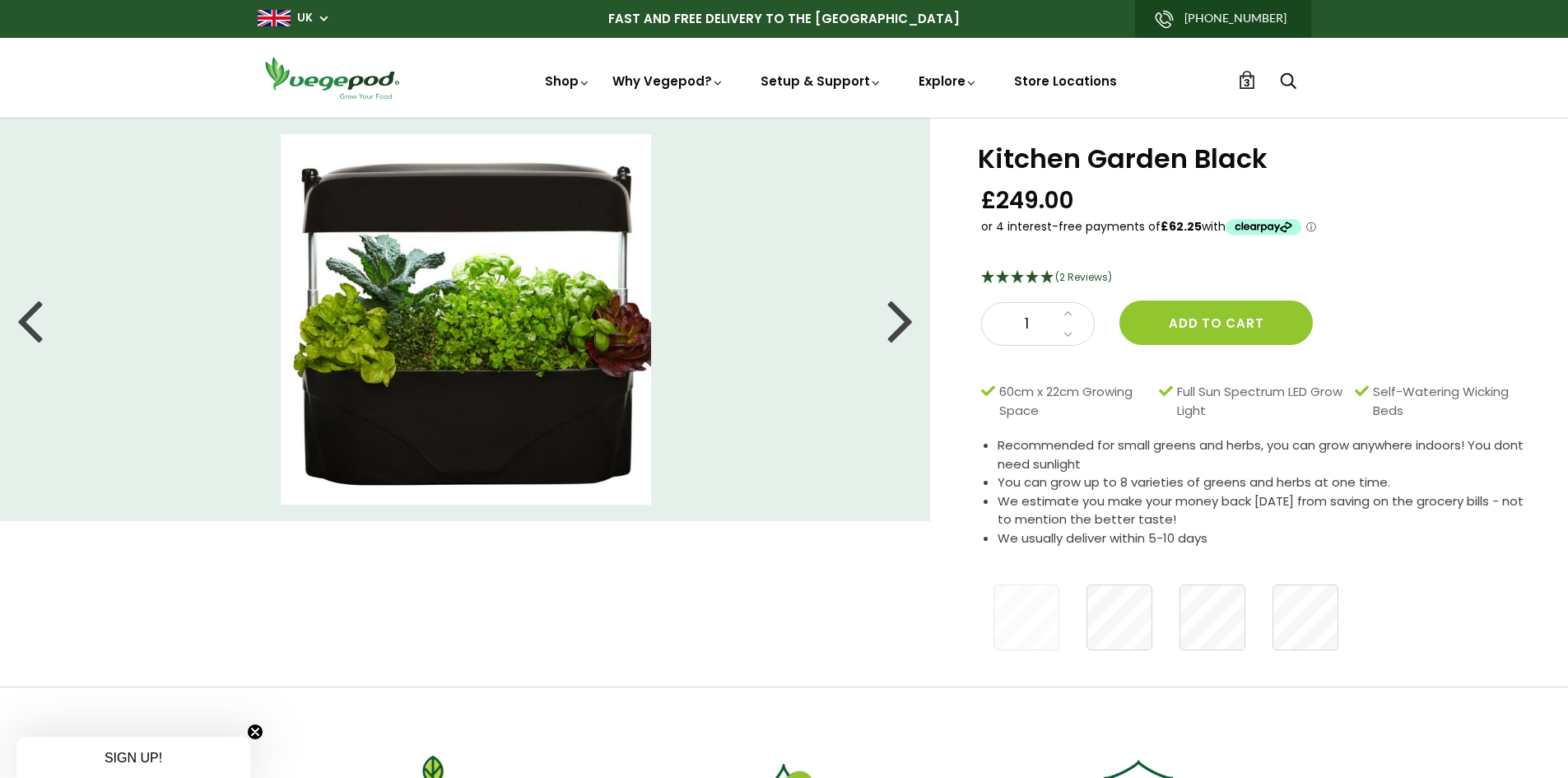
click at [886, 327] on li at bounding box center [465, 320] width 931 height 371
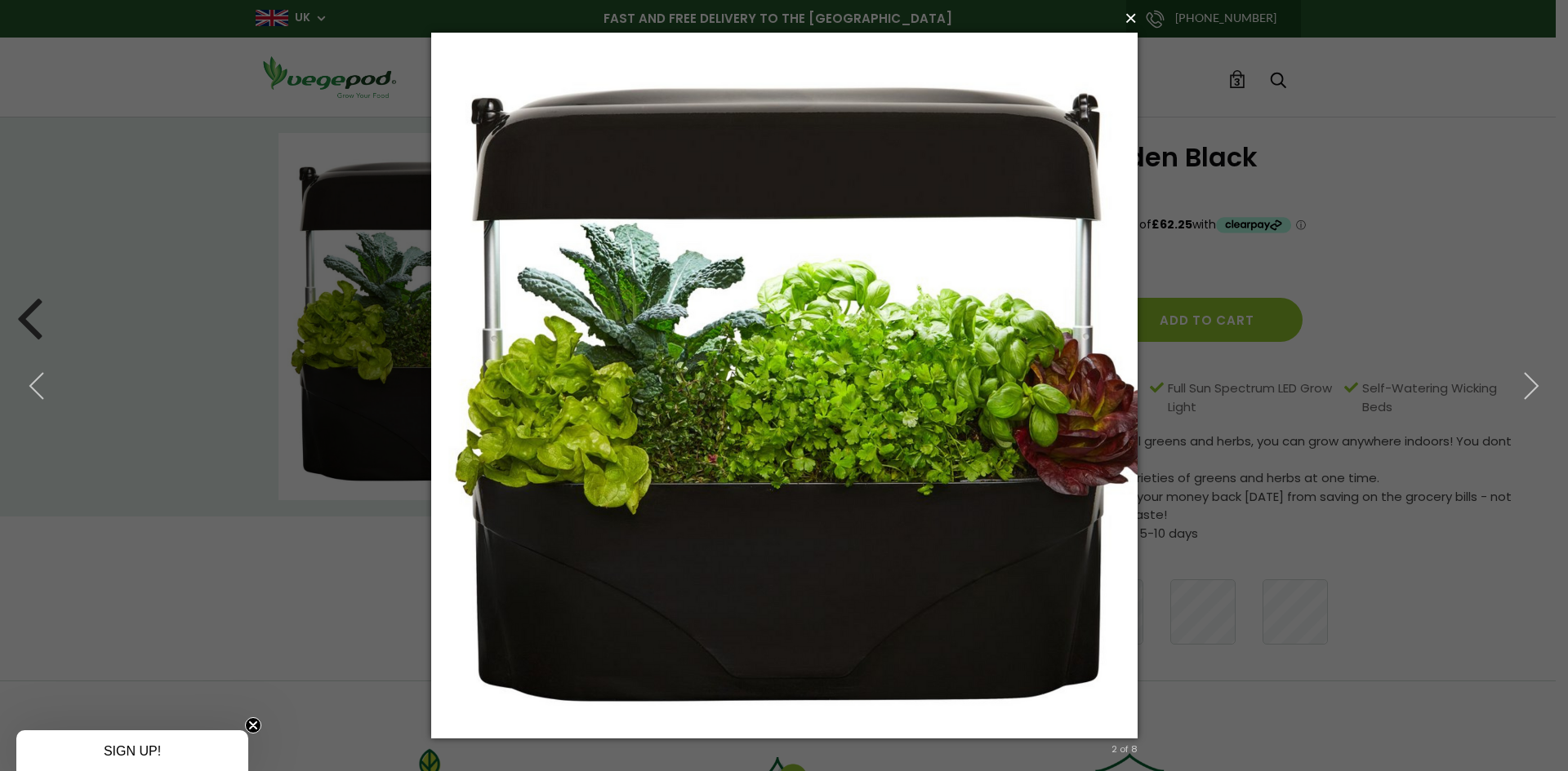
click at [1127, 20] on button "×" at bounding box center [789, 18] width 706 height 36
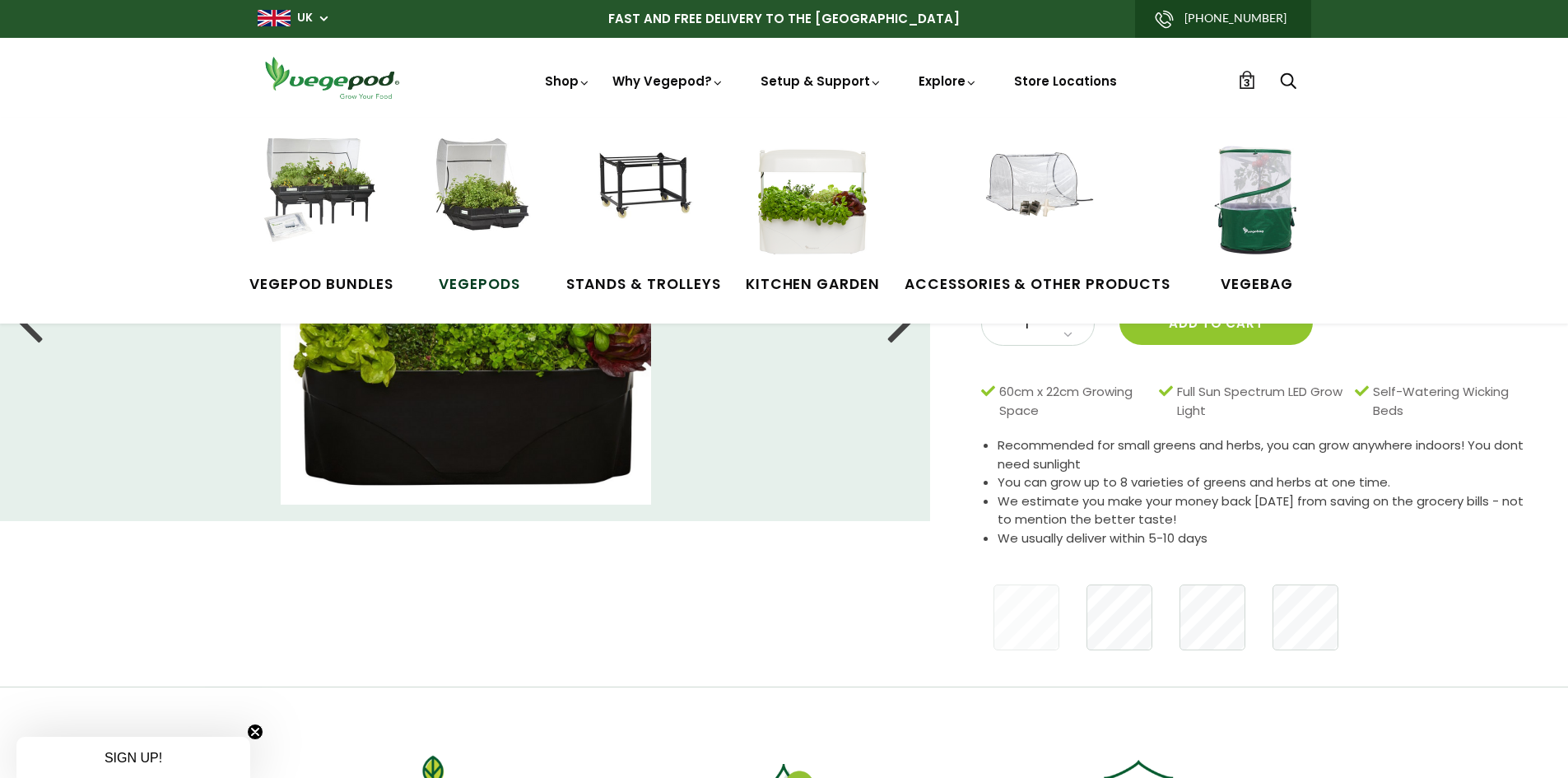
click at [483, 213] on img at bounding box center [480, 199] width 124 height 124
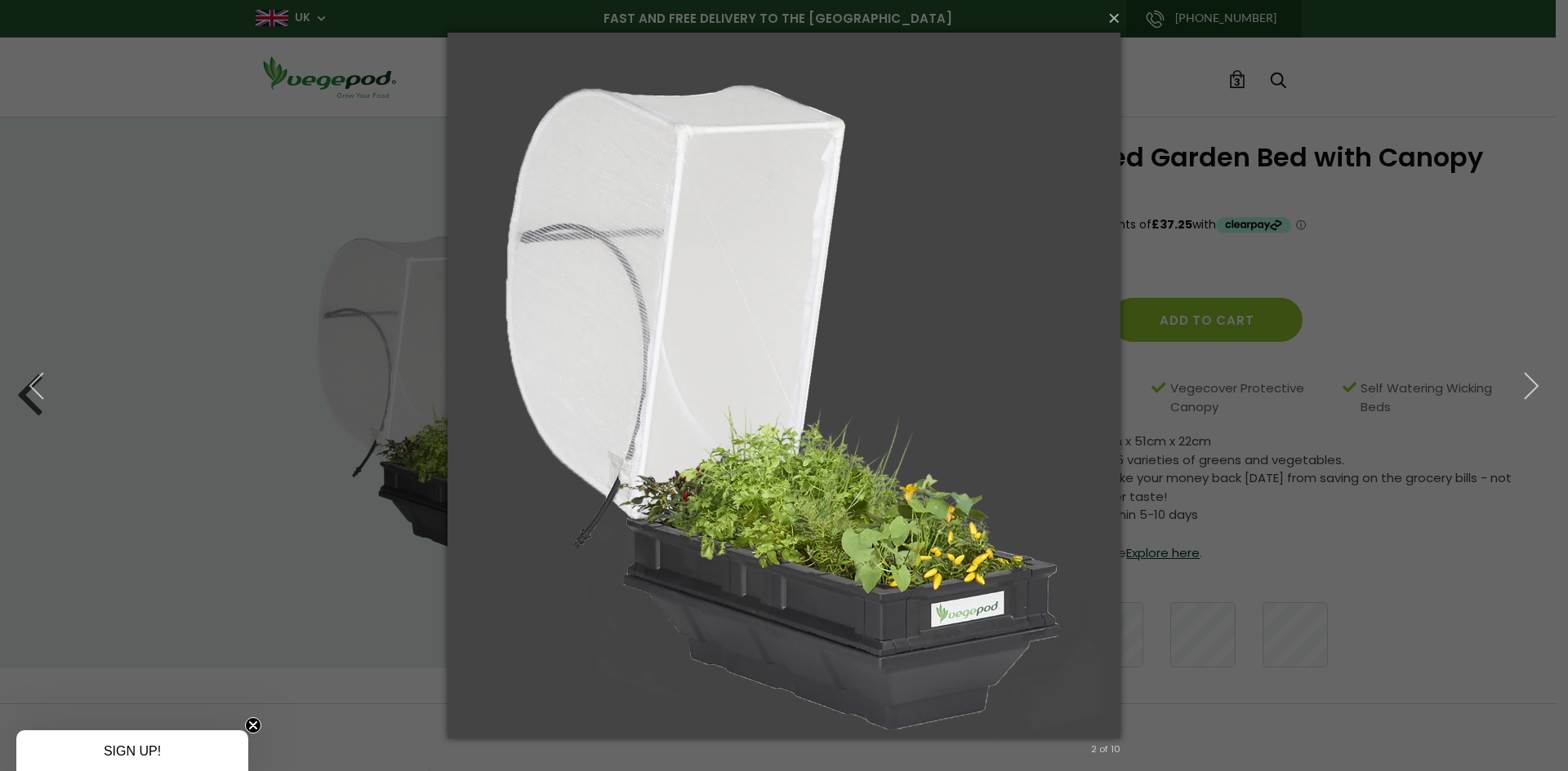
click at [790, 509] on img at bounding box center [784, 386] width 673 height 771
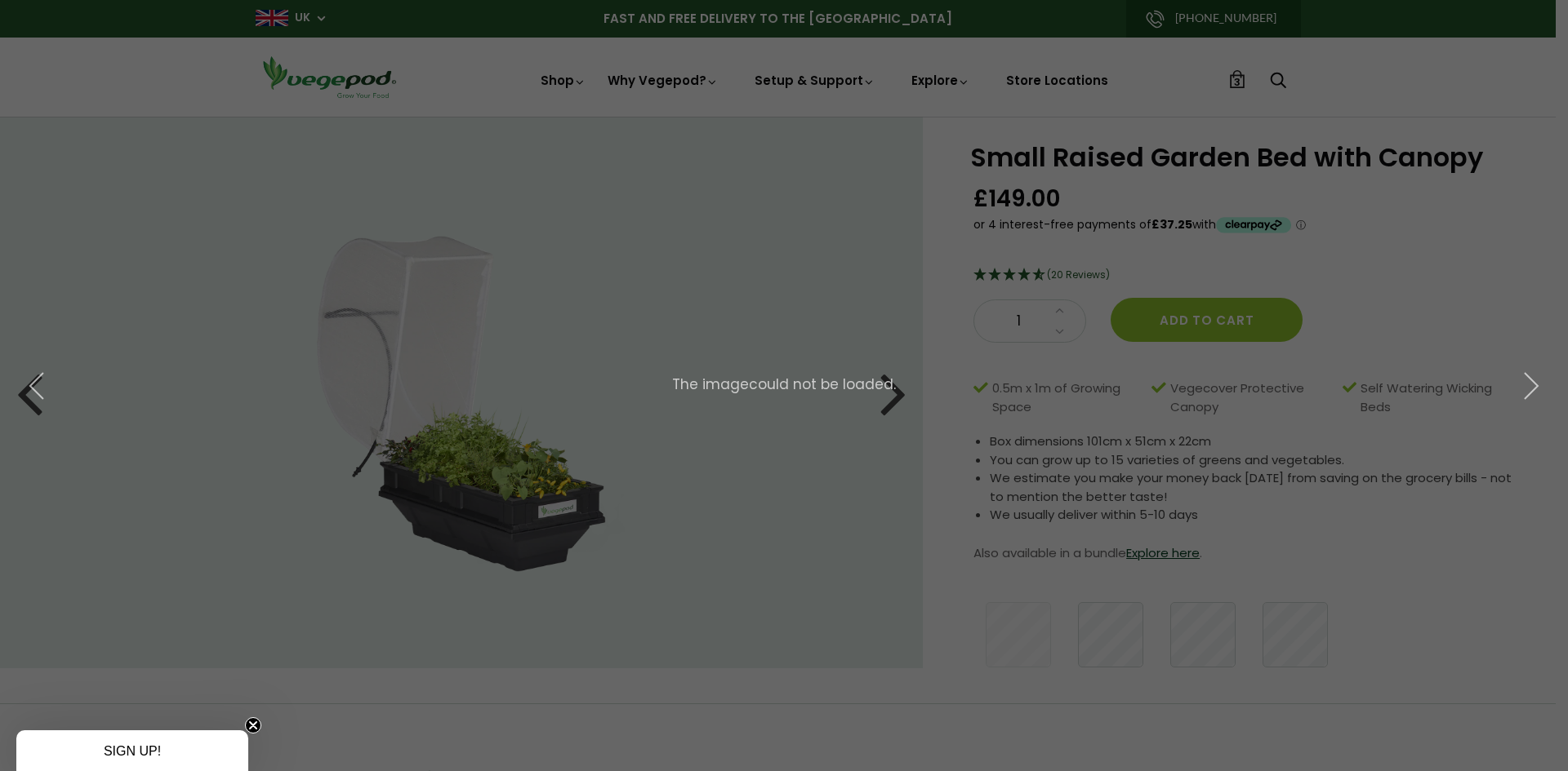
click at [516, 480] on div "× 3 of 10 The image could not be loaded." at bounding box center [784, 386] width 1568 height 771
